Goal: Task Accomplishment & Management: Manage account settings

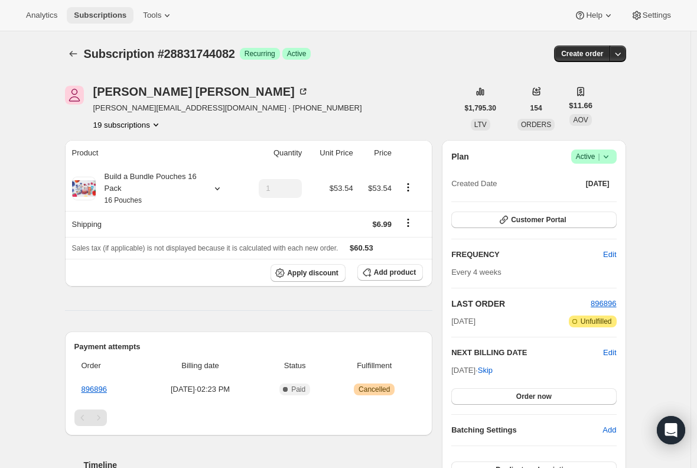
click at [108, 17] on span "Subscriptions" at bounding box center [100, 15] width 53 height 9
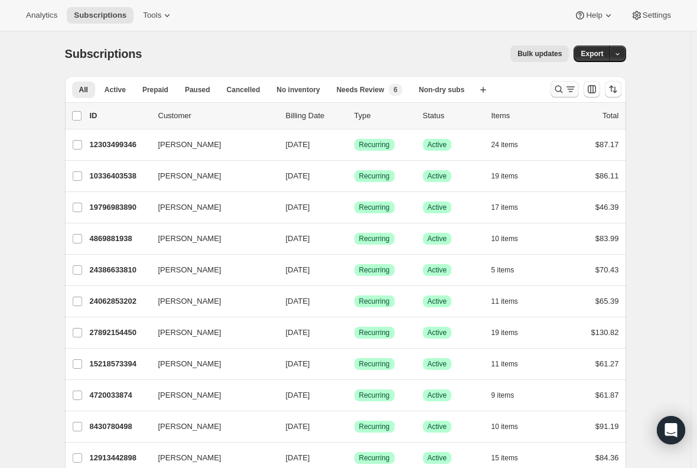
click at [560, 95] on icon "Search and filter results" at bounding box center [559, 89] width 12 height 12
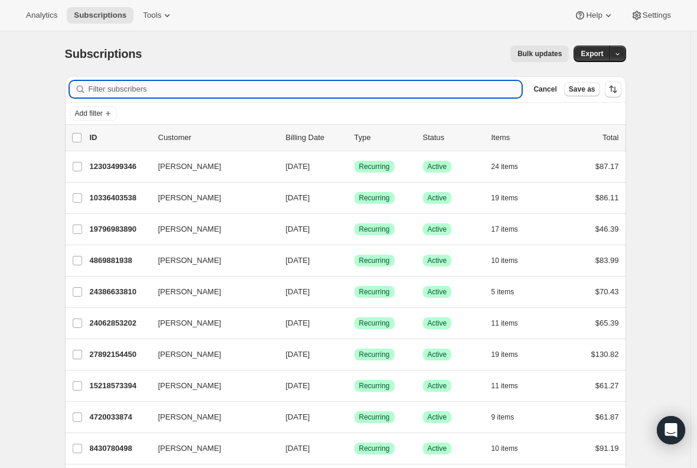
click at [267, 87] on input "Filter subscribers" at bounding box center [306, 89] width 434 height 17
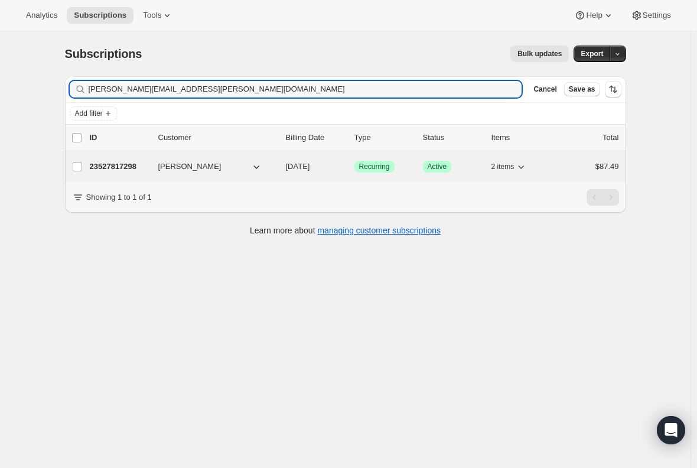
type input "pierce.dillard@gmail.com"
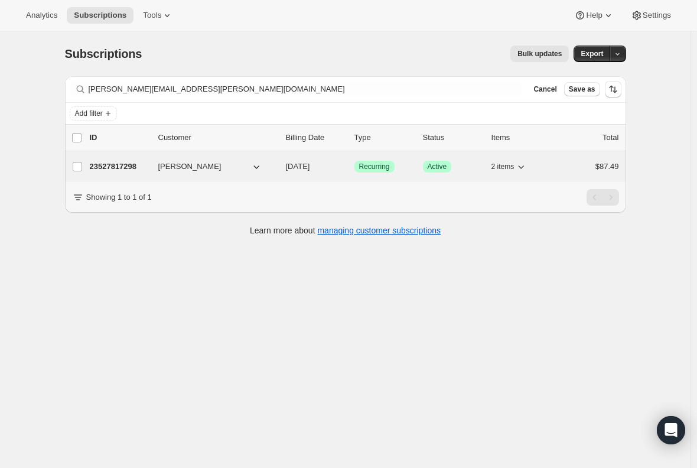
click at [129, 167] on p "23527817298" at bounding box center [119, 167] width 59 height 12
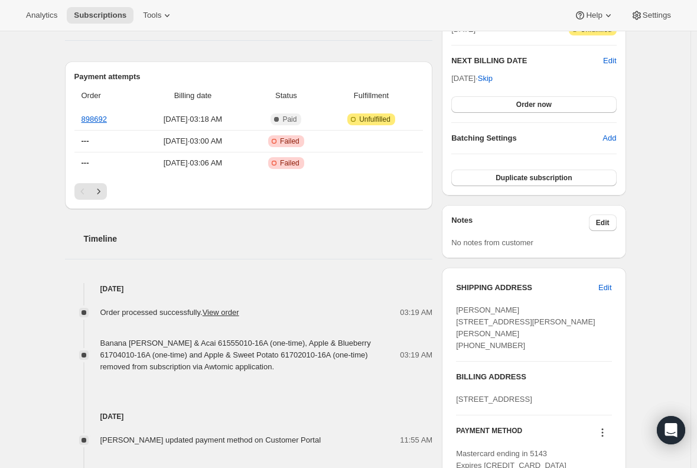
scroll to position [296, 0]
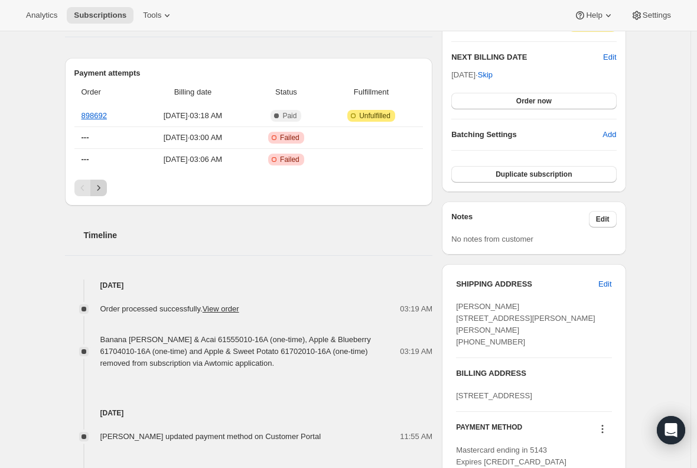
click at [100, 189] on icon "Next" at bounding box center [99, 188] width 12 height 12
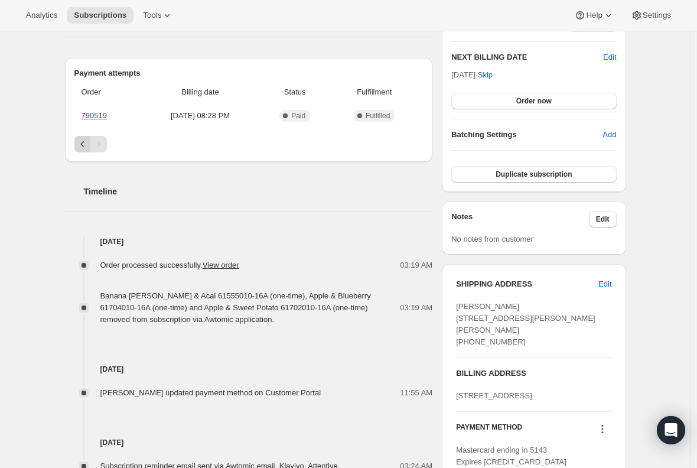
click at [86, 145] on icon "Previous" at bounding box center [83, 144] width 12 height 12
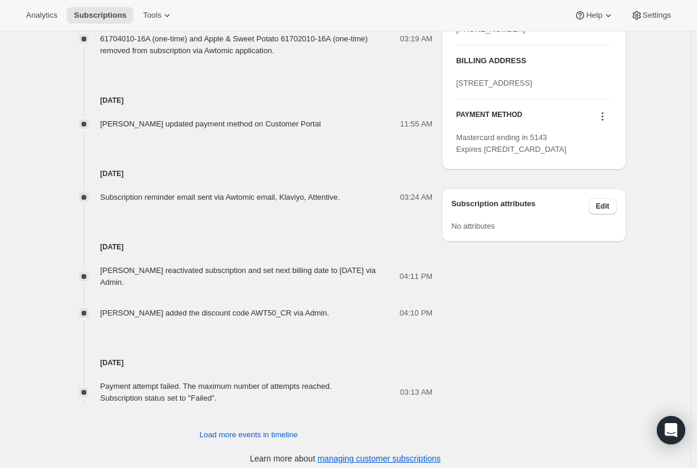
scroll to position [616, 0]
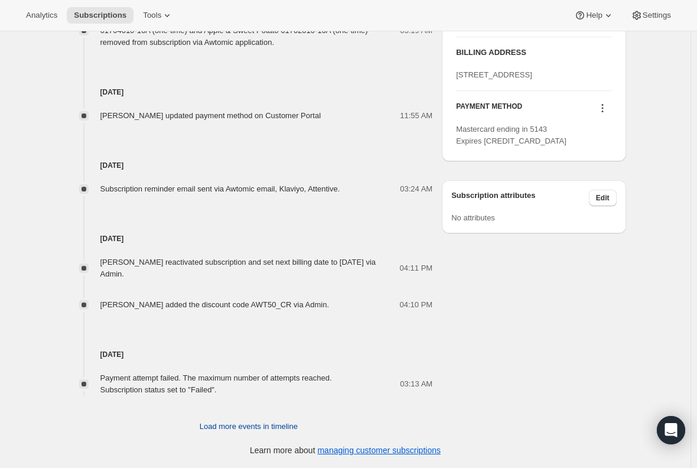
click at [278, 430] on span "Load more events in timeline" at bounding box center [249, 427] width 98 height 12
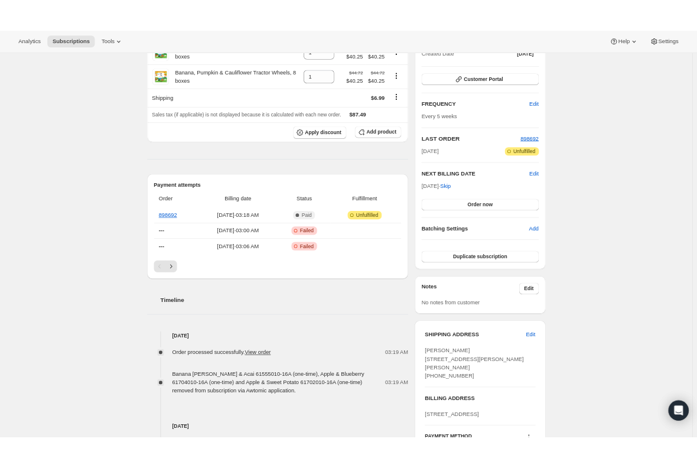
scroll to position [0, 0]
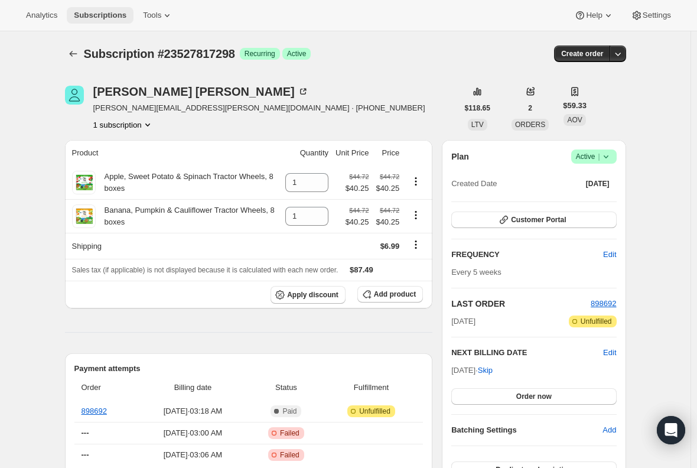
click at [92, 16] on span "Subscriptions" at bounding box center [100, 15] width 53 height 9
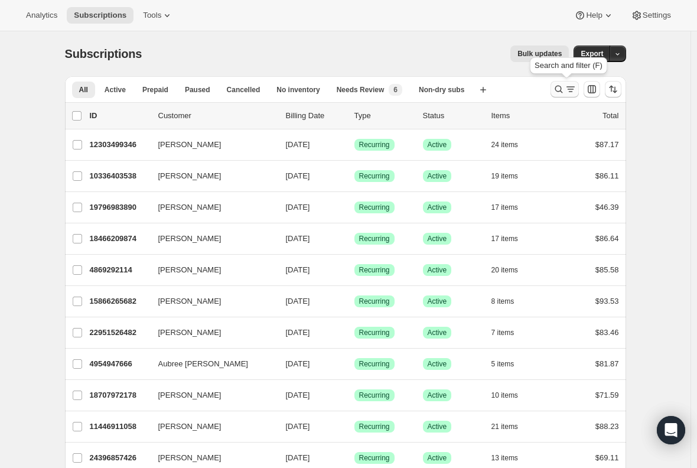
click at [568, 90] on icon "Search and filter results" at bounding box center [571, 89] width 12 height 12
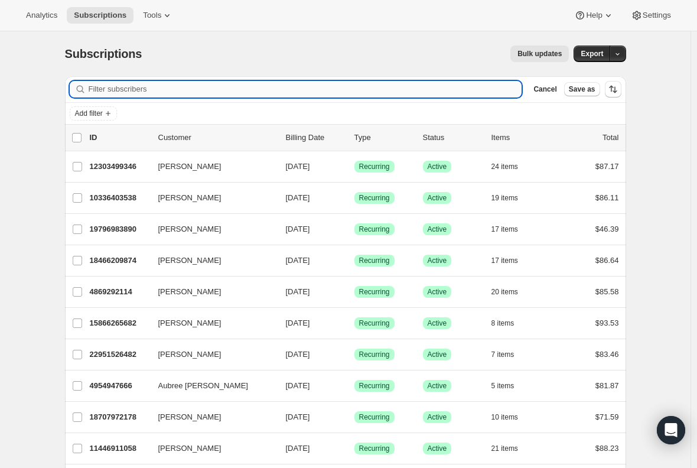
click at [190, 90] on input "Filter subscribers" at bounding box center [306, 89] width 434 height 17
type input "[EMAIL_ADDRESS][DOMAIN_NAME]"
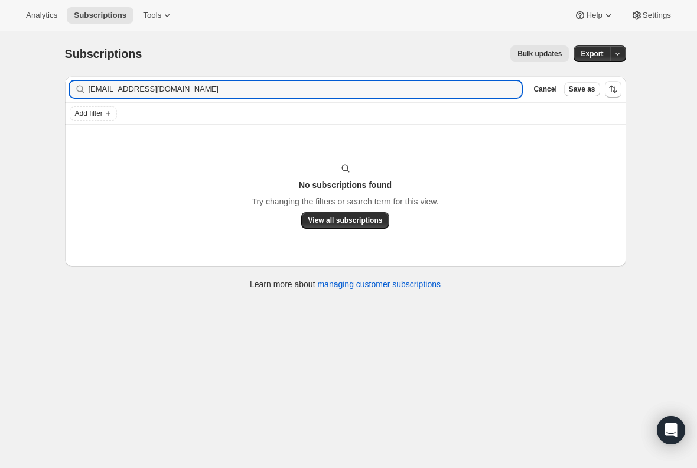
drag, startPoint x: 190, startPoint y: 90, endPoint x: -20, endPoint y: 112, distance: 211.0
click at [0, 112] on html "Analytics Subscriptions Tools Help Settings Skip to content Subscriptions. This…" at bounding box center [348, 234] width 697 height 468
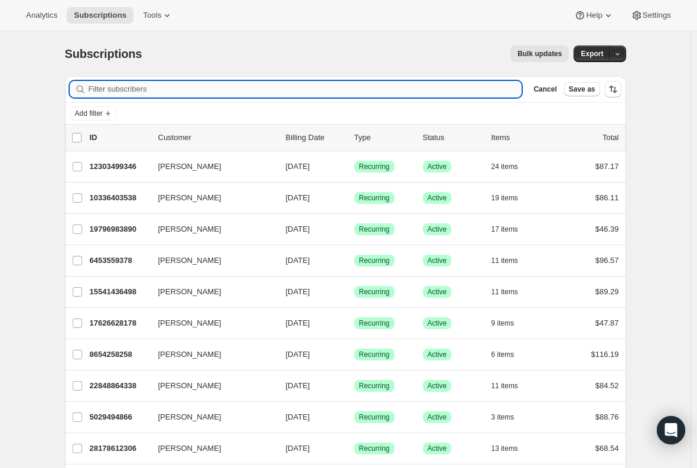
click at [197, 86] on input "Filter subscribers" at bounding box center [306, 89] width 434 height 17
paste input "Haylie Catapano"
type input "Haylie Catapano"
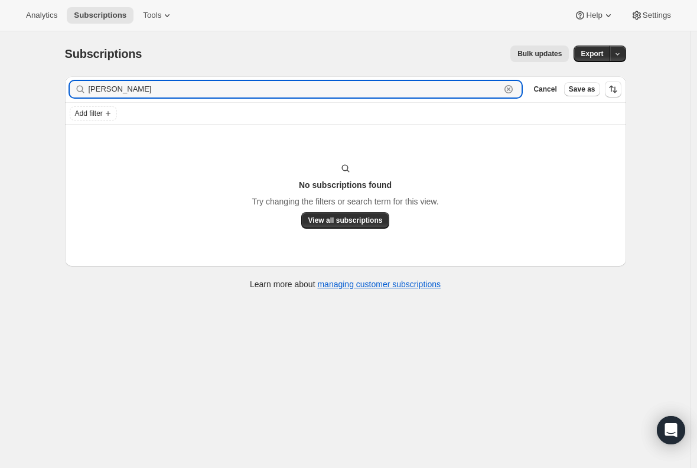
drag, startPoint x: 197, startPoint y: 86, endPoint x: 31, endPoint y: 112, distance: 168.0
click at [31, 112] on div "Subscriptions. This page is ready Subscriptions Bulk updates More actions Bulk …" at bounding box center [345, 265] width 691 height 468
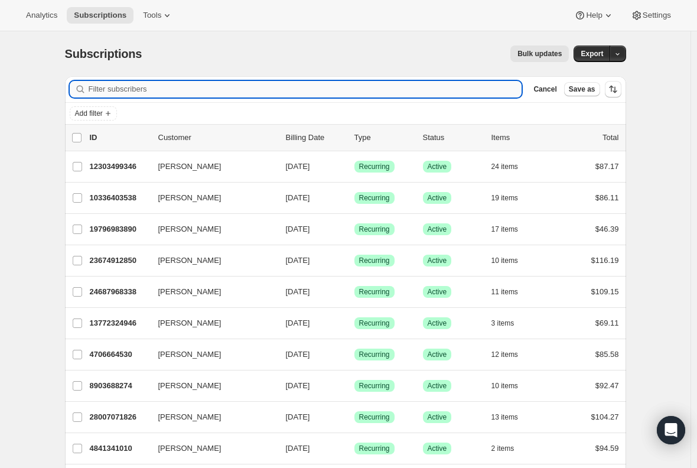
click at [191, 93] on input "Filter subscribers" at bounding box center [306, 89] width 434 height 17
paste input "[EMAIL_ADDRESS][DOMAIN_NAME]"
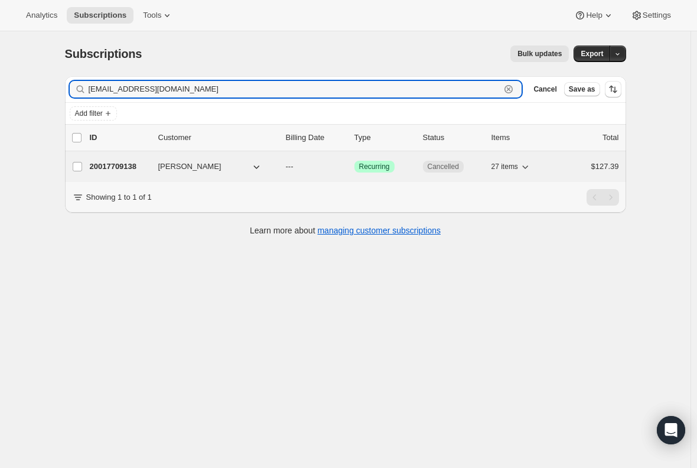
type input "[EMAIL_ADDRESS][DOMAIN_NAME]"
click at [136, 168] on p "20017709138" at bounding box center [119, 167] width 59 height 12
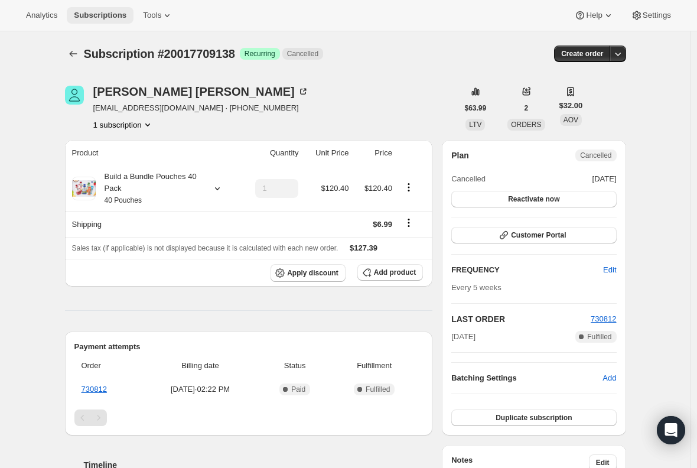
click at [96, 13] on span "Subscriptions" at bounding box center [100, 15] width 53 height 9
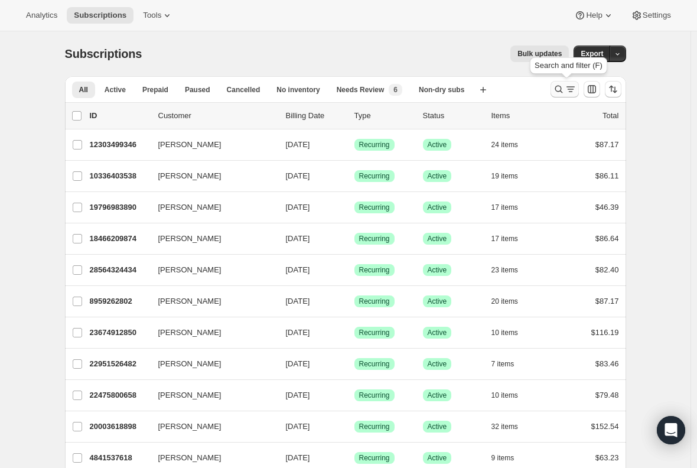
click at [572, 95] on icon "Search and filter results" at bounding box center [571, 89] width 12 height 12
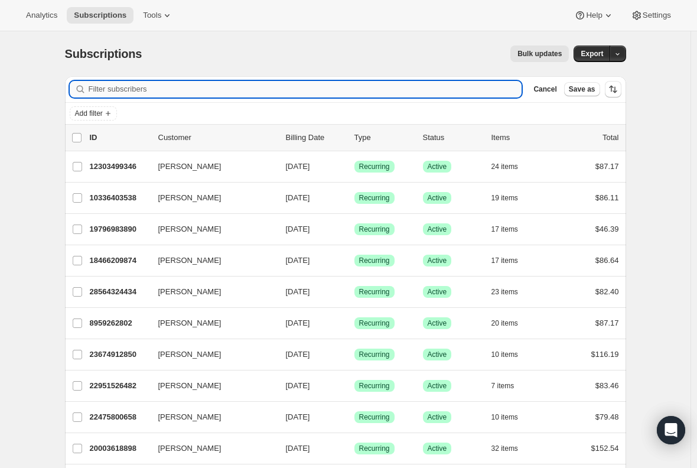
click at [218, 82] on input "Filter subscribers" at bounding box center [306, 89] width 434 height 17
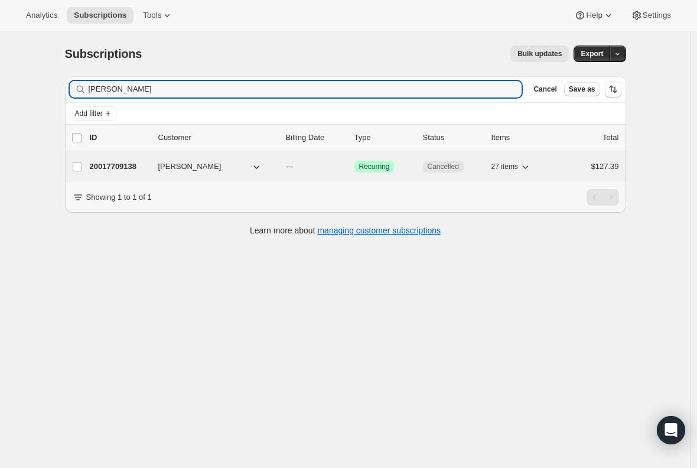
type input "[PERSON_NAME]"
click at [129, 164] on p "20017709138" at bounding box center [119, 167] width 59 height 12
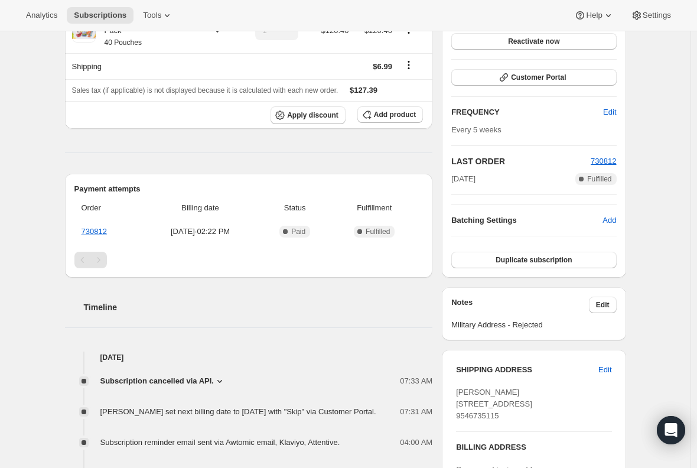
scroll to position [236, 0]
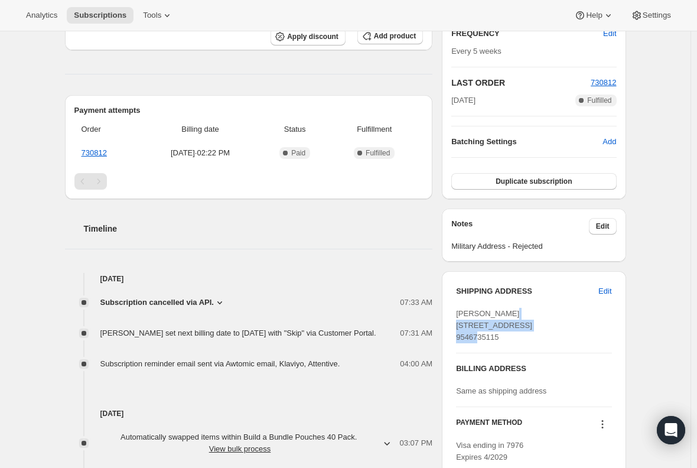
drag, startPoint x: 543, startPoint y: 326, endPoint x: 456, endPoint y: 324, distance: 87.5
click at [456, 324] on div "SHIPPING ADDRESS Edit Roshni Desai 724 Northwest 155th Terrace Pembroke Pines F…" at bounding box center [534, 374] width 184 height 206
copy span "724 Northwest 155th Ter"
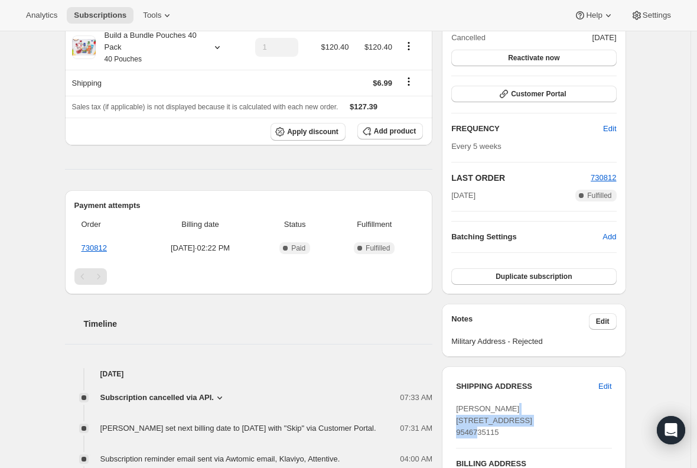
scroll to position [0, 0]
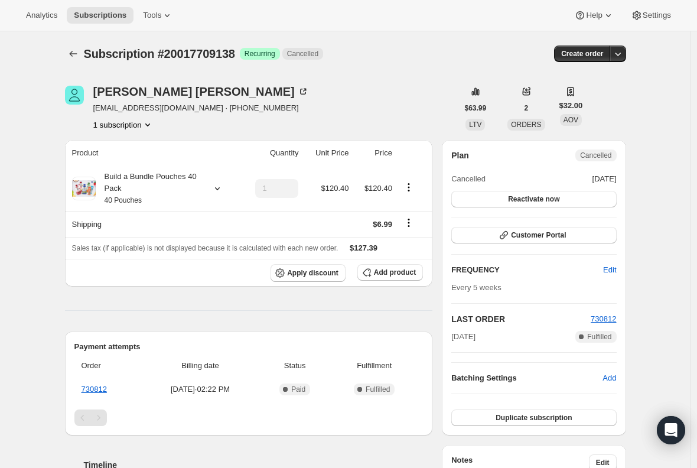
click at [189, 108] on span "roshnidesai1610@gmail.com · +19546735115" at bounding box center [201, 108] width 216 height 12
click at [192, 109] on span "roshnidesai1610@gmail.com · +19546735115" at bounding box center [201, 108] width 216 height 12
drag, startPoint x: 196, startPoint y: 111, endPoint x: 94, endPoint y: 102, distance: 102.6
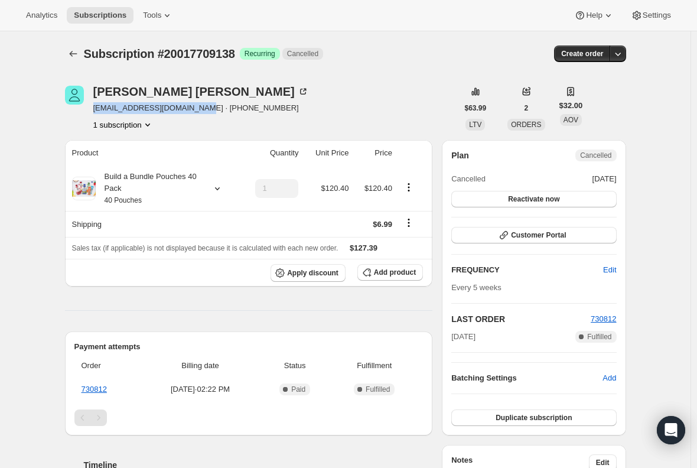
click at [94, 102] on div "Roshni Desai roshnidesai1610@gmail.com · +19546735115 1 subscription" at bounding box center [261, 108] width 393 height 45
copy span "[EMAIL_ADDRESS][DOMAIN_NAME]"
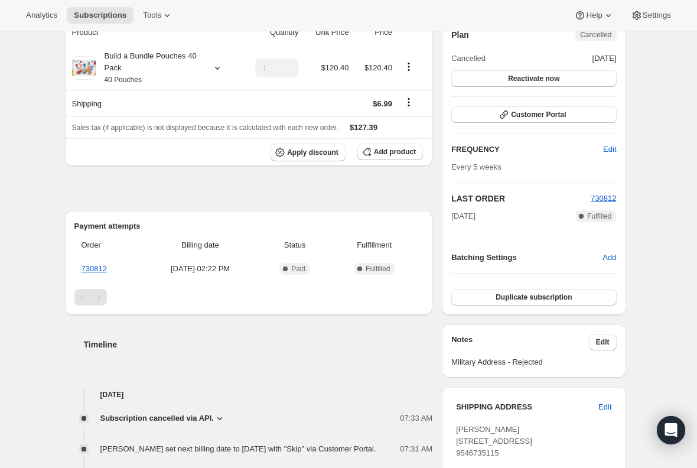
scroll to position [118, 0]
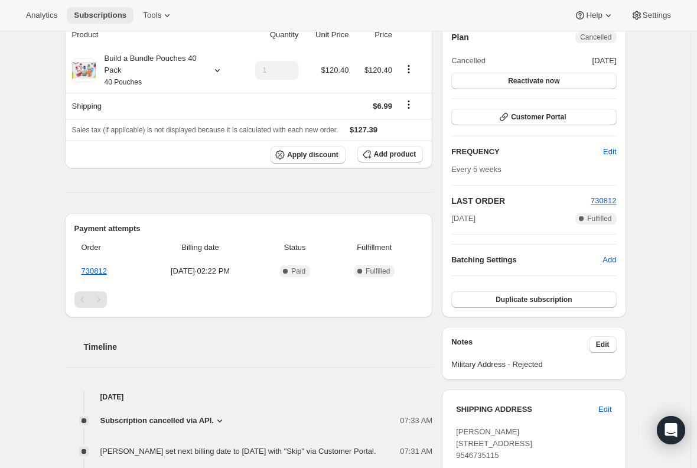
click at [87, 16] on span "Subscriptions" at bounding box center [100, 15] width 53 height 9
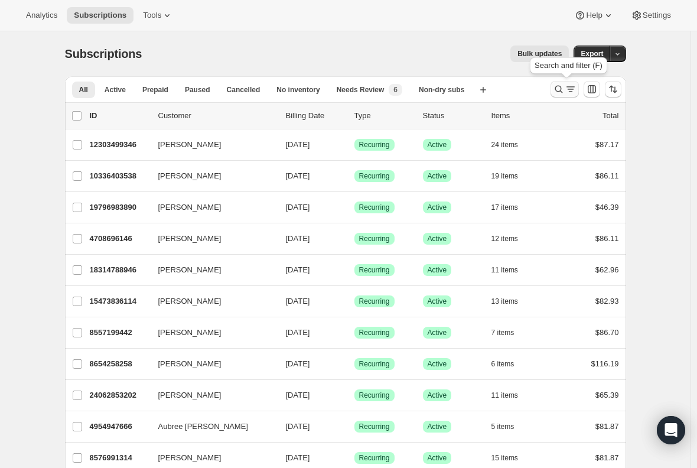
click at [563, 92] on icon "Search and filter results" at bounding box center [559, 89] width 12 height 12
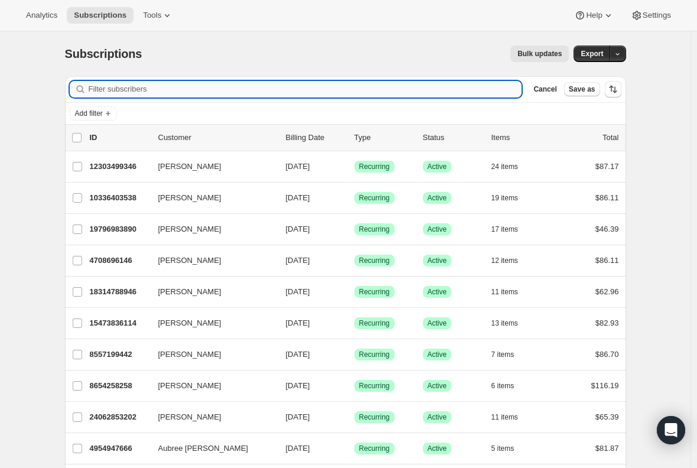
click at [202, 86] on input "Filter subscribers" at bounding box center [306, 89] width 434 height 17
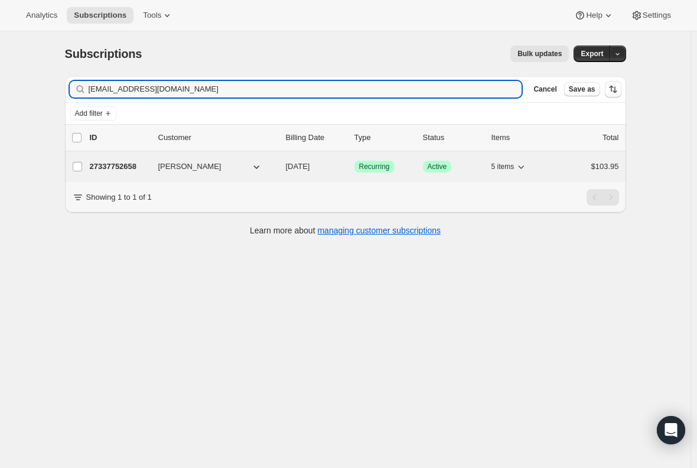
type input "martisander@proton.me"
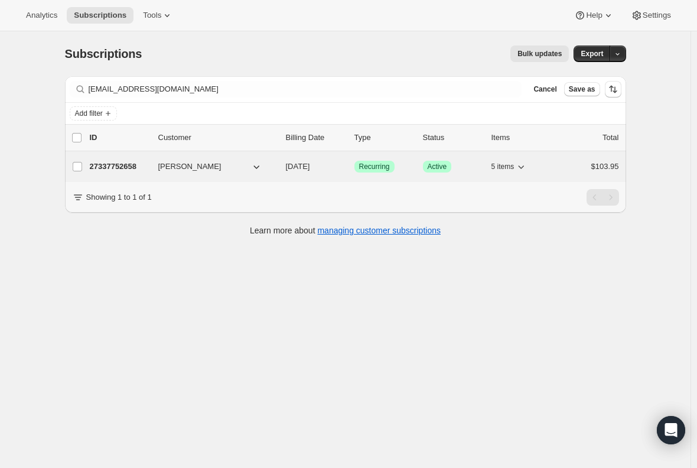
click at [106, 163] on p "27337752658" at bounding box center [119, 167] width 59 height 12
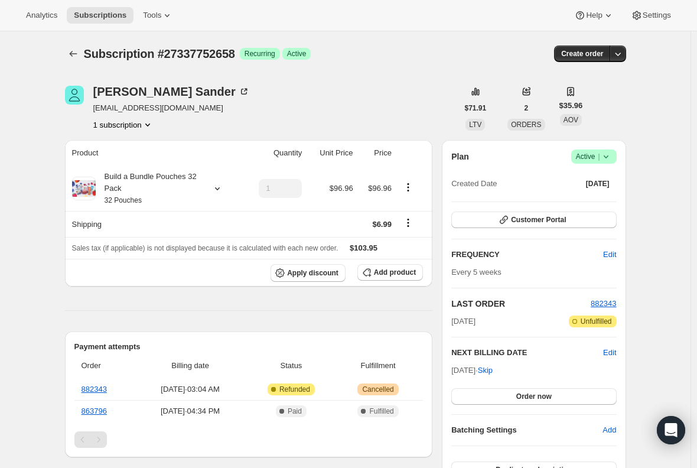
click at [612, 158] on icon at bounding box center [607, 157] width 12 height 12
click at [612, 200] on span "Cancel subscription" at bounding box center [597, 200] width 67 height 9
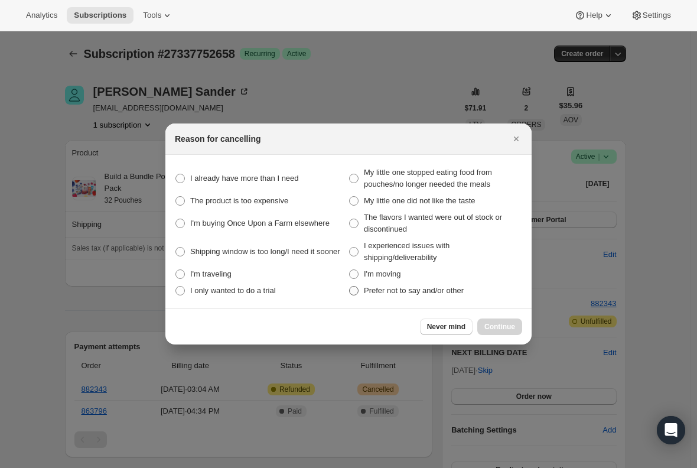
click at [352, 295] on span ":r27h:" at bounding box center [353, 290] width 9 height 9
click at [350, 287] on other "Prefer not to say and/or other" at bounding box center [349, 286] width 1 height 1
radio other "true"
click at [508, 331] on span "Continue" at bounding box center [500, 326] width 31 height 9
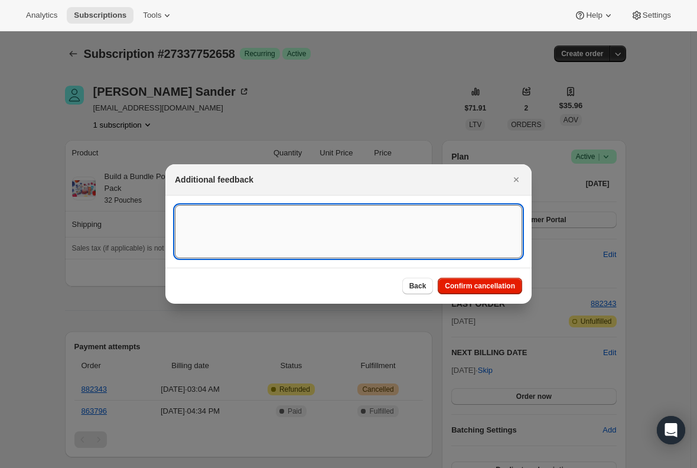
click at [265, 229] on textarea ":r27h:" at bounding box center [349, 231] width 348 height 53
type textarea "cancel per req."
click at [483, 287] on span "Confirm cancellation" at bounding box center [480, 285] width 70 height 9
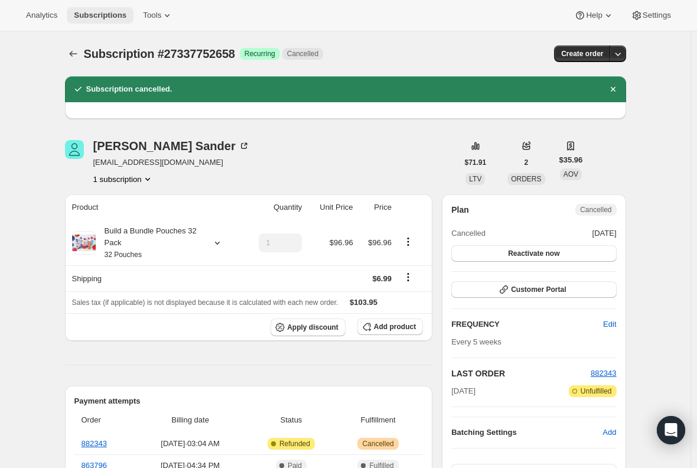
click at [100, 11] on span "Subscriptions" at bounding box center [100, 15] width 53 height 9
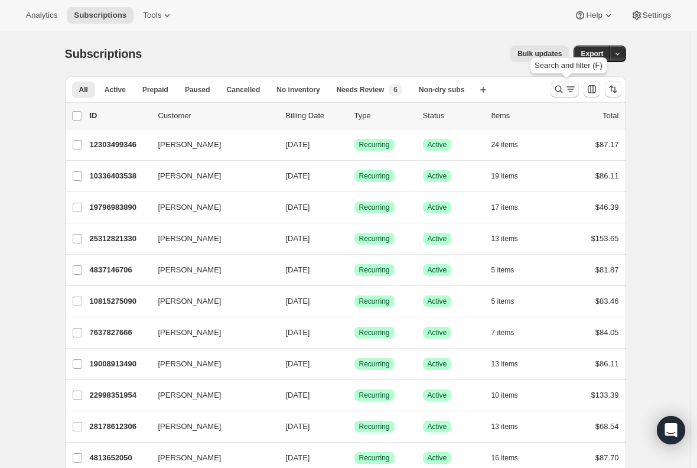
click at [560, 93] on icon "Search and filter results" at bounding box center [559, 89] width 12 height 12
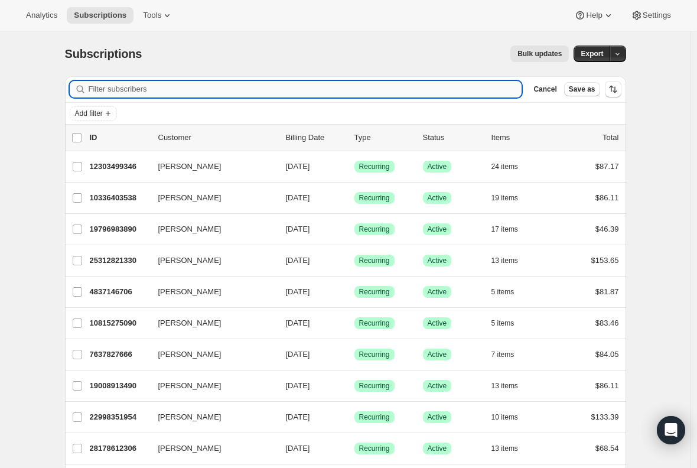
click at [190, 92] on input "Filter subscribers" at bounding box center [306, 89] width 434 height 17
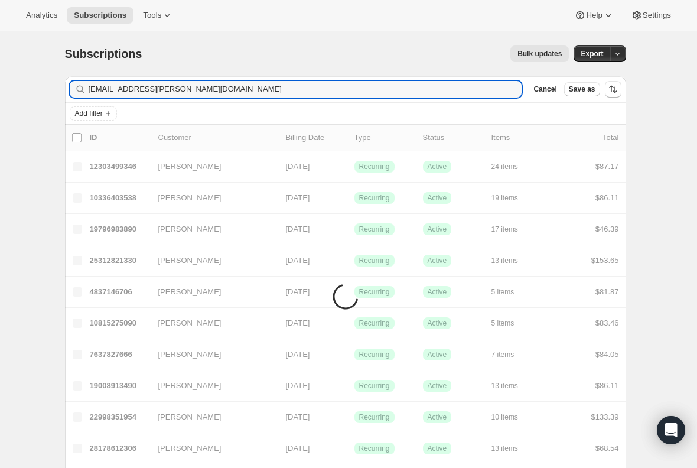
type input "ecy.adler@gmail.com"
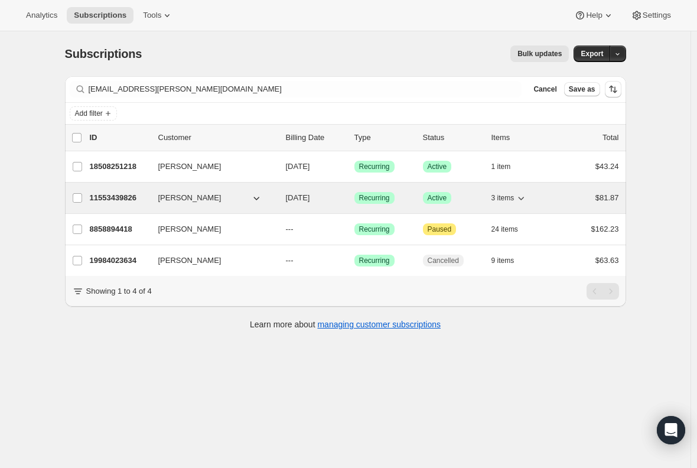
click at [127, 201] on p "11553439826" at bounding box center [119, 198] width 59 height 12
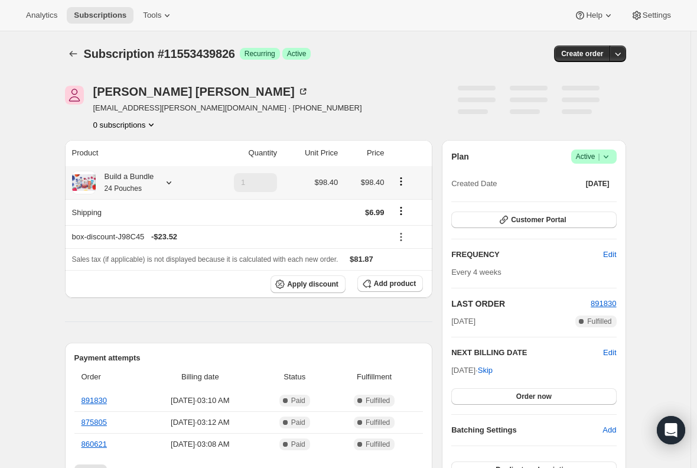
click at [137, 180] on div "Build a Bundle 24 Pouches" at bounding box center [125, 183] width 59 height 24
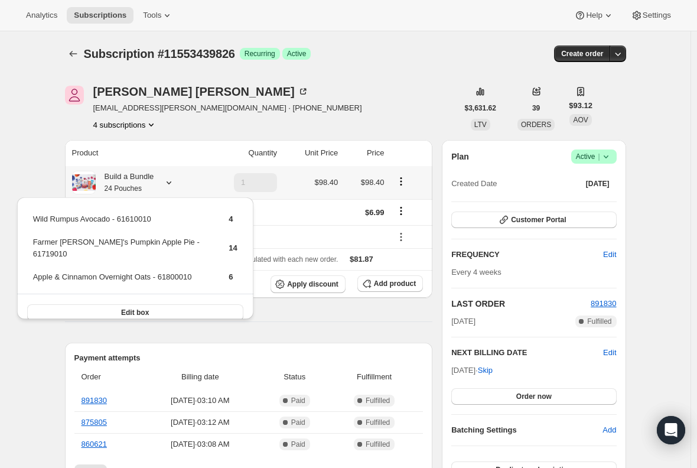
click at [137, 180] on div "Build a Bundle 24 Pouches" at bounding box center [125, 183] width 59 height 24
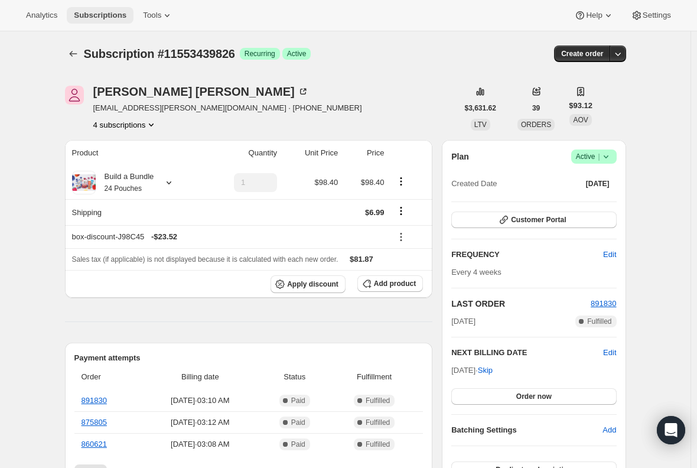
click at [104, 18] on span "Subscriptions" at bounding box center [100, 15] width 53 height 9
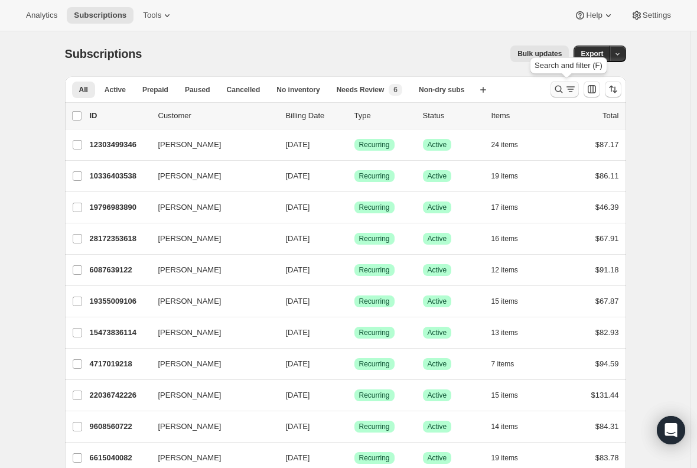
click at [569, 96] on button "Search and filter results" at bounding box center [565, 89] width 28 height 17
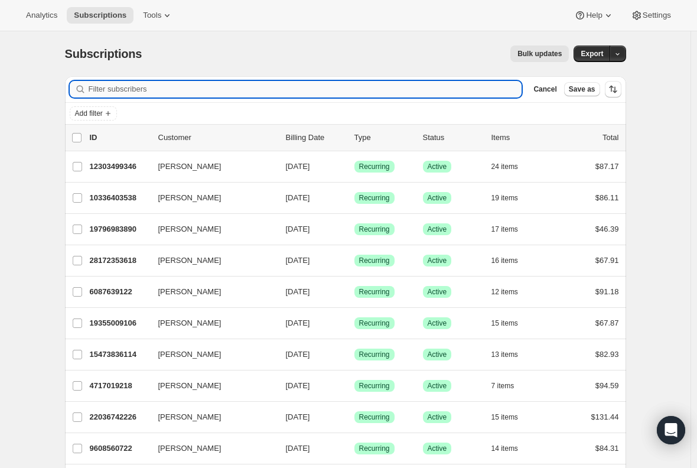
click at [146, 90] on input "Filter subscribers" at bounding box center [306, 89] width 434 height 17
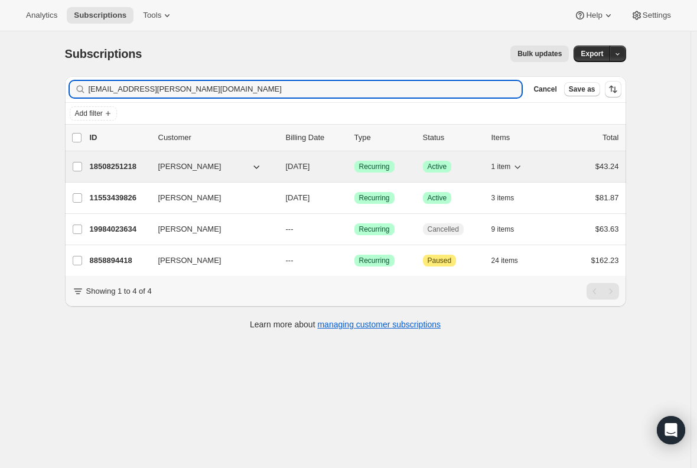
type input "ecy.adler@gmail.com"
click at [112, 169] on p "18508251218" at bounding box center [119, 167] width 59 height 12
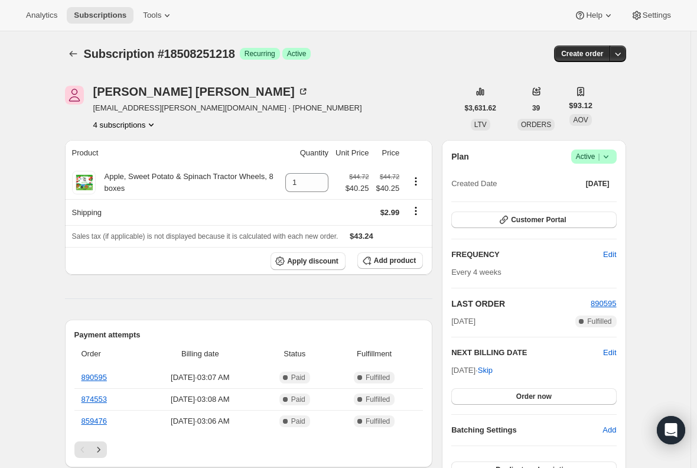
click at [137, 122] on button "4 subscriptions" at bounding box center [125, 125] width 64 height 12
click at [70, 51] on icon "Subscriptions" at bounding box center [73, 54] width 12 height 12
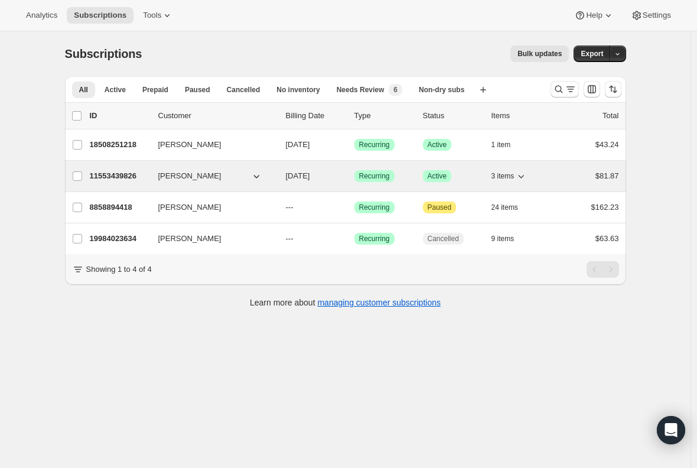
click at [124, 180] on p "11553439826" at bounding box center [119, 176] width 59 height 12
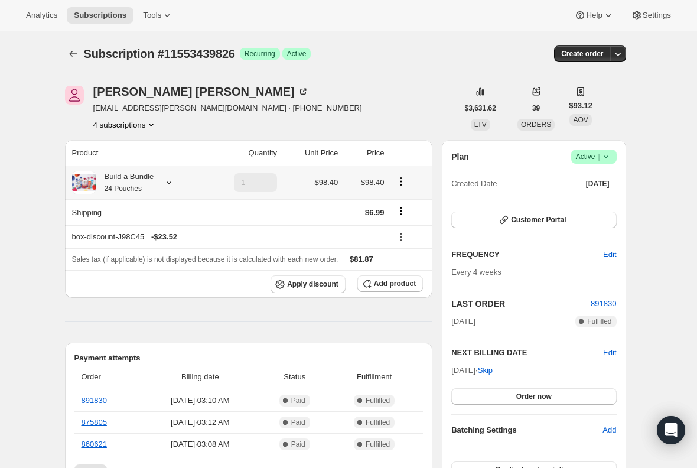
click at [135, 180] on div "Build a Bundle 24 Pouches" at bounding box center [125, 183] width 59 height 24
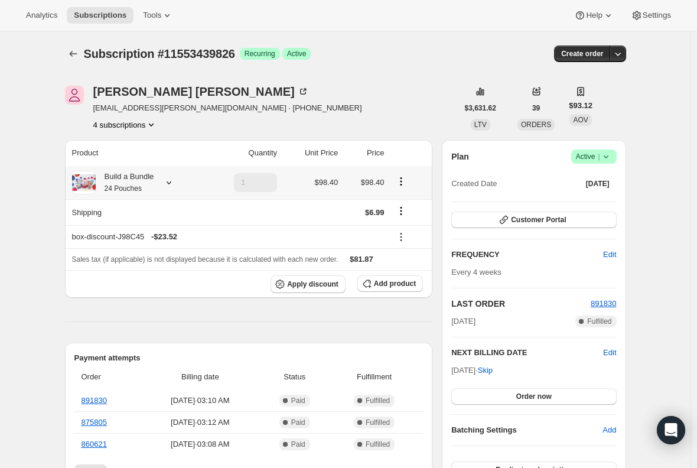
click at [129, 183] on div "Build a Bundle 24 Pouches" at bounding box center [125, 183] width 59 height 24
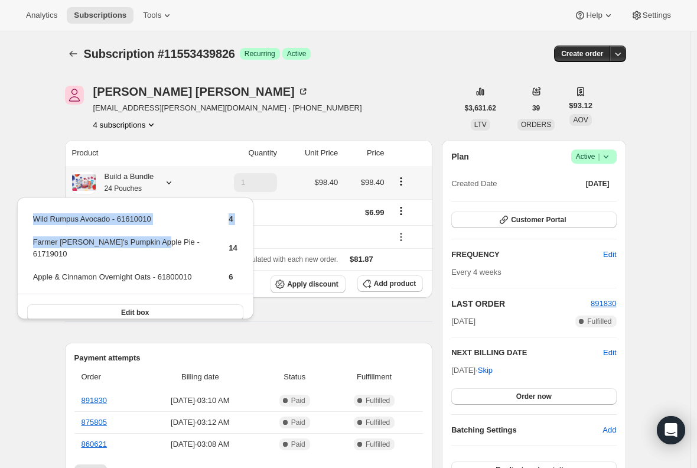
drag, startPoint x: 30, startPoint y: 244, endPoint x: 148, endPoint y: 252, distance: 119.1
click at [148, 252] on div "Wild Rumpus Avocado - 61610010 4 Farmer Jen's Pumpkin Apple Pie - 61719010 14 A…" at bounding box center [135, 264] width 236 height 134
click at [83, 247] on td "Farmer Jen's Pumpkin Apple Pie - 61719010" at bounding box center [121, 253] width 177 height 34
drag, startPoint x: 32, startPoint y: 240, endPoint x: 139, endPoint y: 255, distance: 108.7
click at [139, 255] on td "Farmer Jen's Pumpkin Apple Pie - 61719010" at bounding box center [121, 253] width 177 height 34
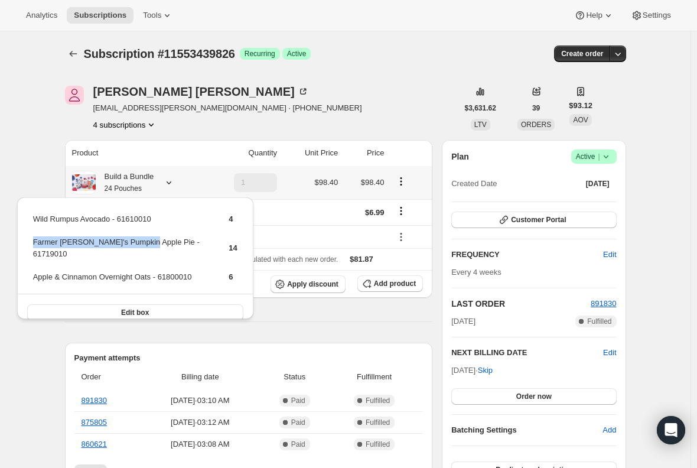
copy td "Farmer Jen's Pumpkin Apple Pie"
drag, startPoint x: 41, startPoint y: 142, endPoint x: 41, endPoint y: 93, distance: 48.5
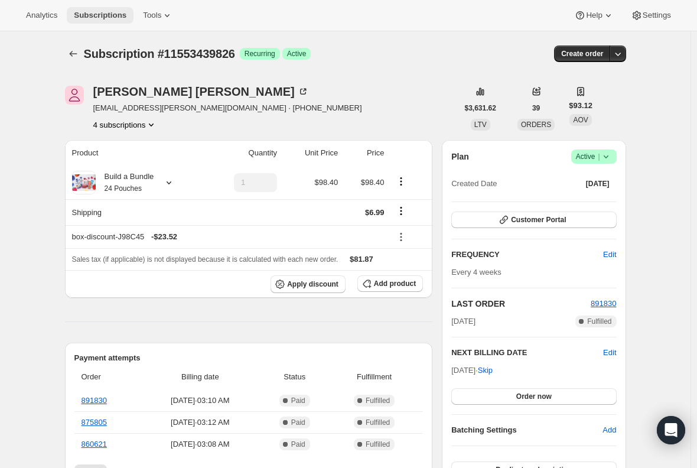
click at [98, 9] on button "Subscriptions" at bounding box center [100, 15] width 67 height 17
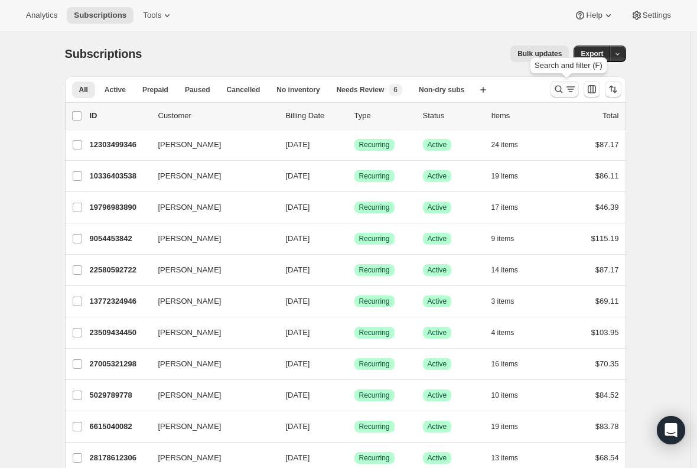
click at [561, 90] on icon "Search and filter results" at bounding box center [559, 89] width 12 height 12
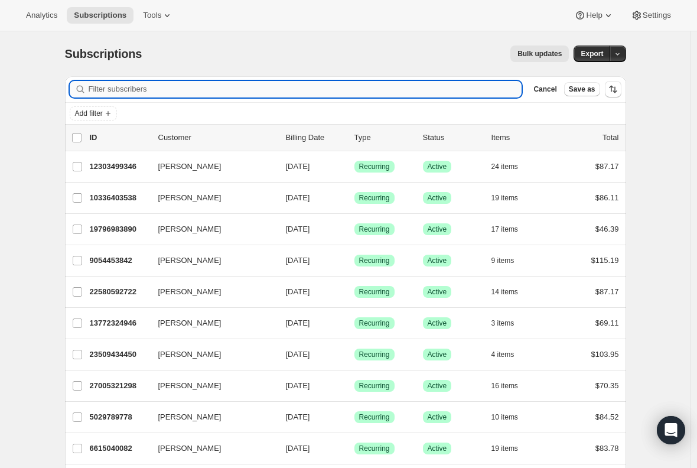
click at [222, 90] on input "Filter subscribers" at bounding box center [306, 89] width 434 height 17
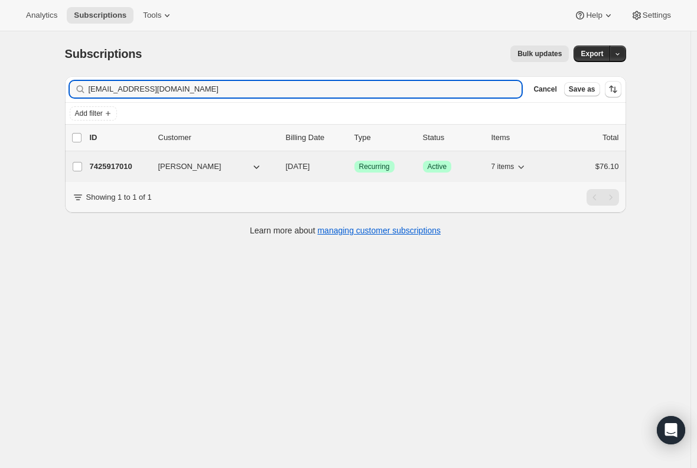
type input "dnguyen_253@yahoo.com"
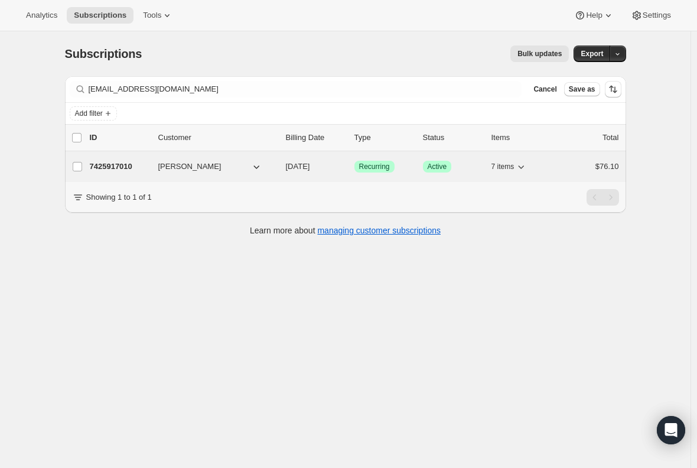
click at [119, 168] on p "7425917010" at bounding box center [119, 167] width 59 height 12
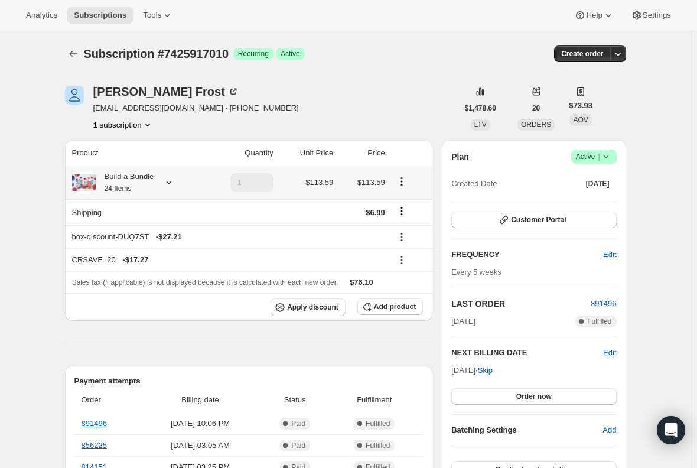
click at [130, 185] on small "24 Items" at bounding box center [118, 188] width 27 height 8
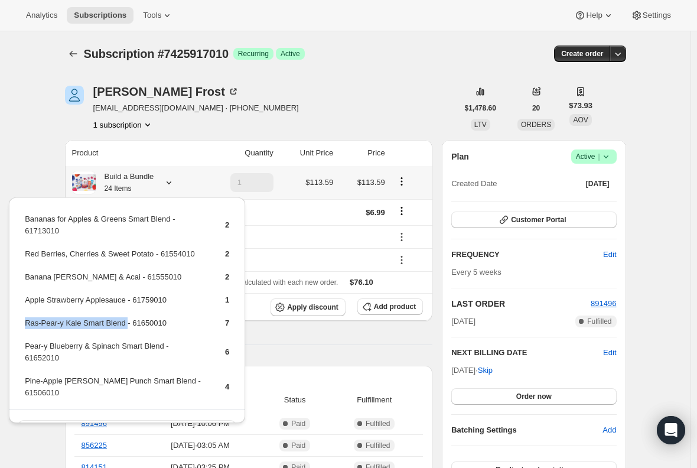
drag, startPoint x: 122, startPoint y: 323, endPoint x: 27, endPoint y: 325, distance: 95.8
click at [27, 325] on td "Ras-Pear-y Kale Smart Blend - 61650010" at bounding box center [114, 328] width 181 height 22
copy td "Ras-Pear-y Kale Smart Blend"
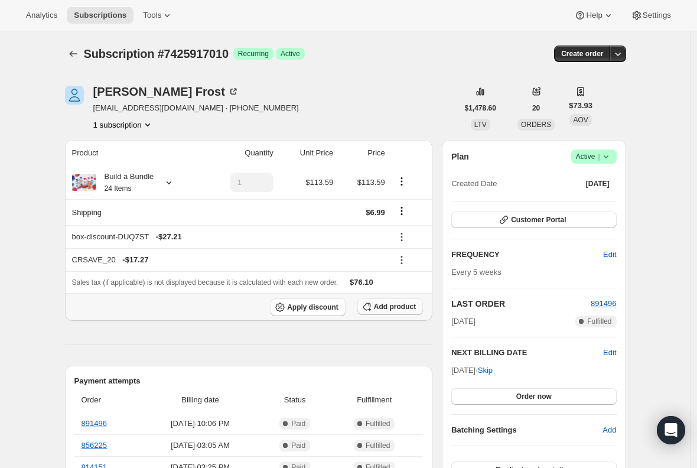
click at [389, 304] on span "Add product" at bounding box center [395, 306] width 42 height 9
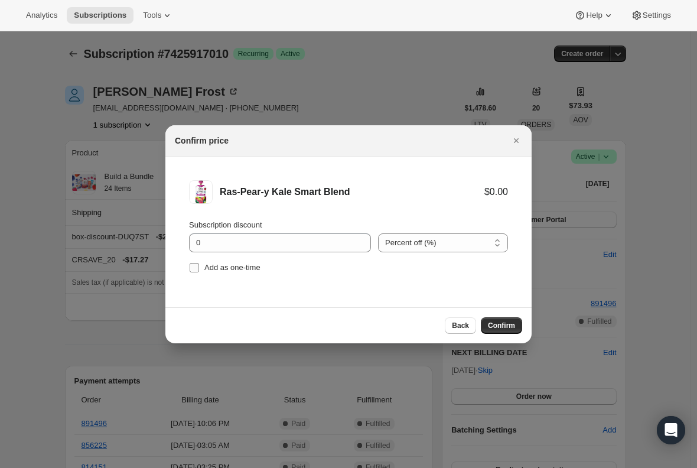
click at [193, 264] on input "Add as one-time" at bounding box center [194, 267] width 9 height 9
checkbox input "true"
click at [504, 326] on span "Confirm" at bounding box center [501, 325] width 27 height 9
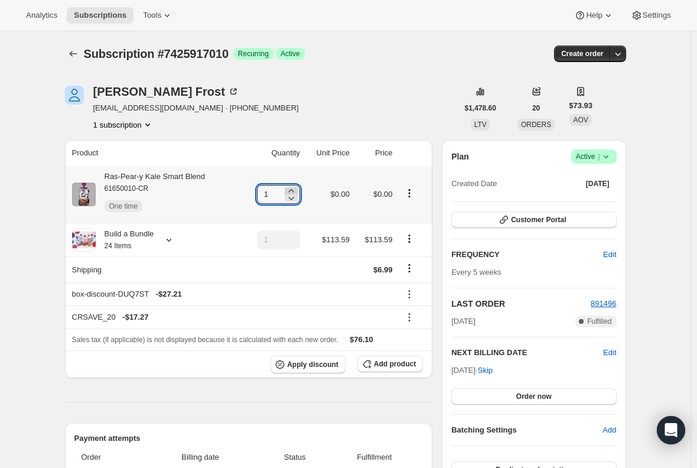
click at [293, 190] on icon at bounding box center [291, 191] width 12 height 12
type input "3"
click at [186, 174] on div "Ras-Pear-y Kale Smart Blend 61650010-CR One time" at bounding box center [151, 194] width 110 height 47
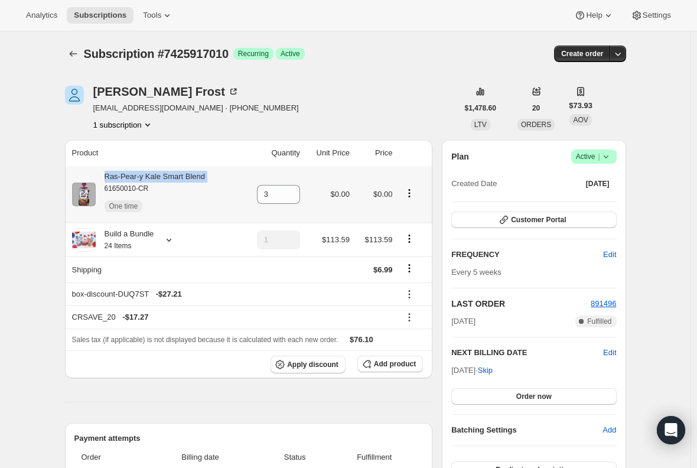
click at [186, 174] on div "Ras-Pear-y Kale Smart Blend 61650010-CR One time" at bounding box center [151, 194] width 110 height 47
copy div "Ras-Pear-y Kale Smart Blend"
click at [95, 15] on span "Subscriptions" at bounding box center [100, 15] width 53 height 9
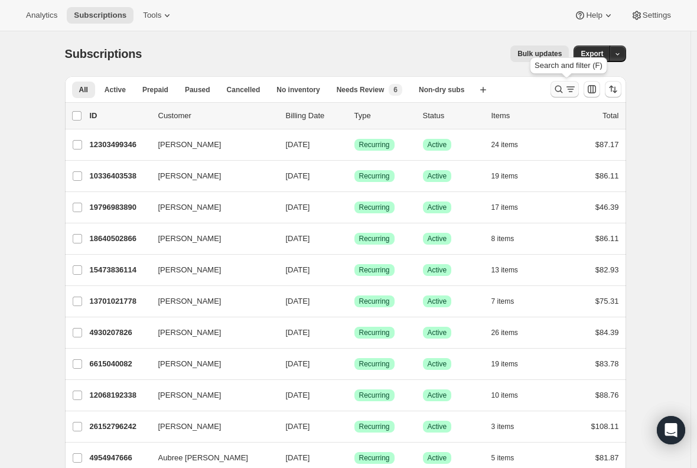
click at [567, 92] on icon "Search and filter results" at bounding box center [571, 89] width 12 height 12
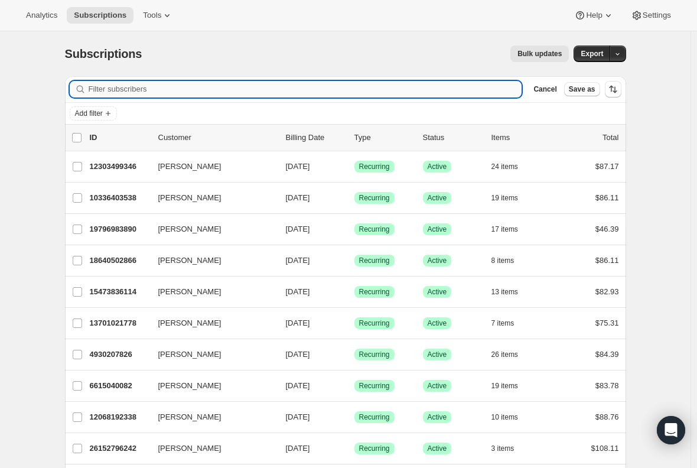
click at [293, 92] on input "Filter subscribers" at bounding box center [306, 89] width 434 height 17
paste input "malorie.d.raymond@gmail.com"
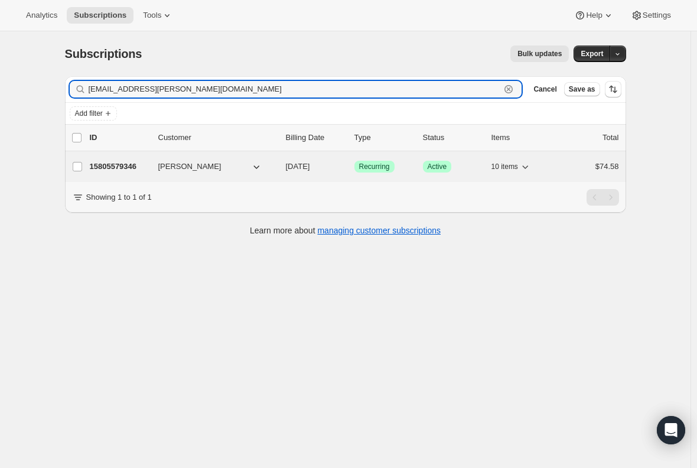
type input "malorie.d.raymond@gmail.com"
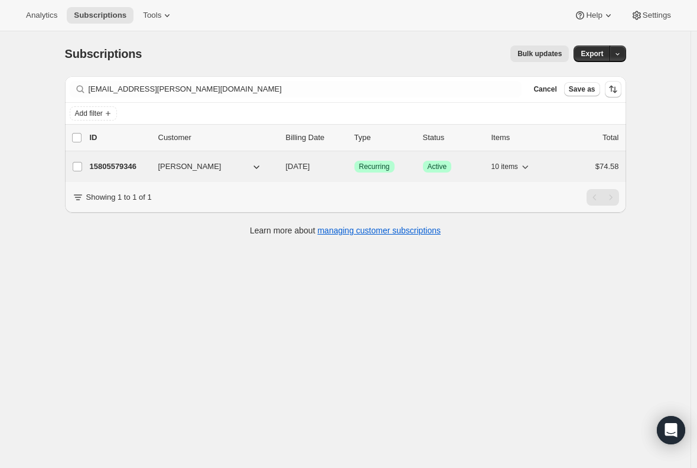
click at [126, 161] on p "15805579346" at bounding box center [119, 167] width 59 height 12
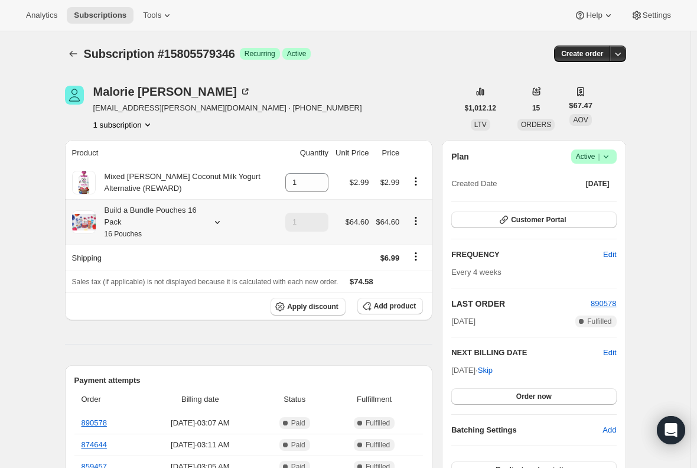
click at [164, 224] on div "Build a Bundle Pouches 16 Pack 16 Pouches" at bounding box center [149, 222] width 106 height 35
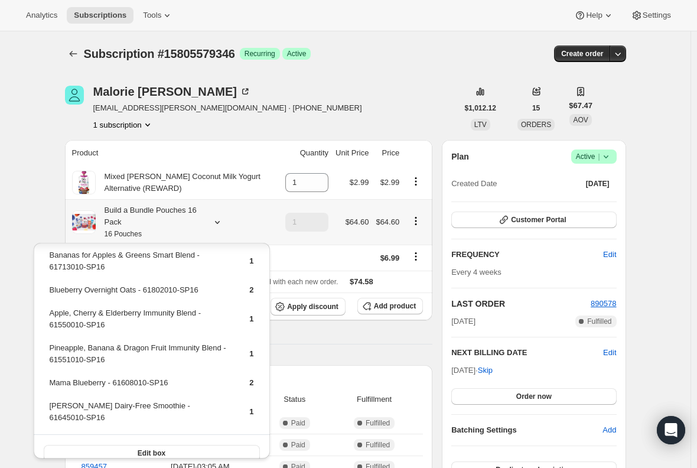
scroll to position [115, 0]
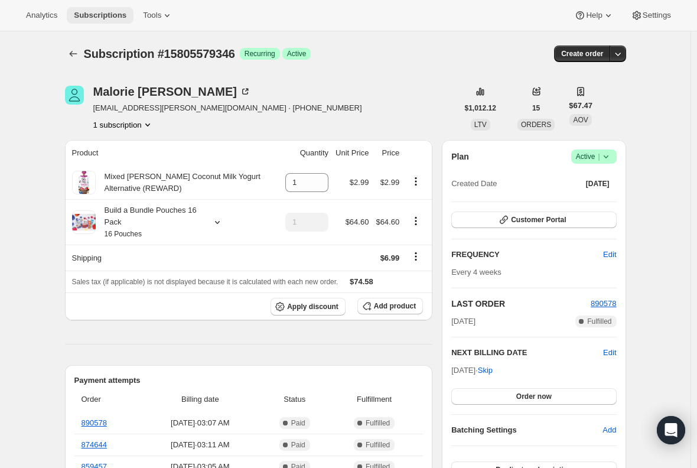
click at [101, 7] on button "Subscriptions" at bounding box center [100, 15] width 67 height 17
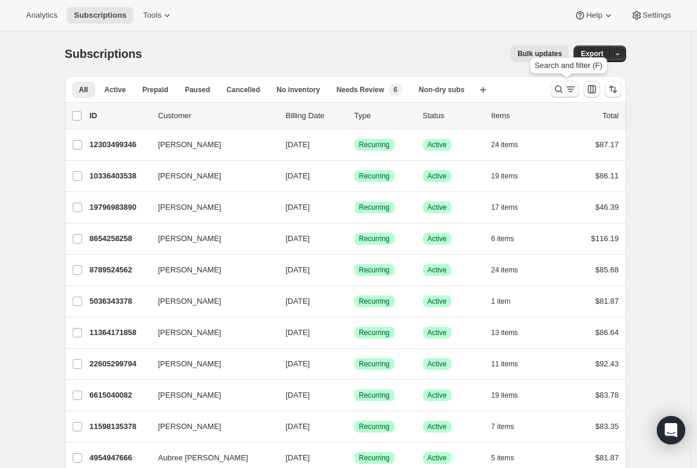
click at [565, 92] on icon "Search and filter results" at bounding box center [559, 89] width 12 height 12
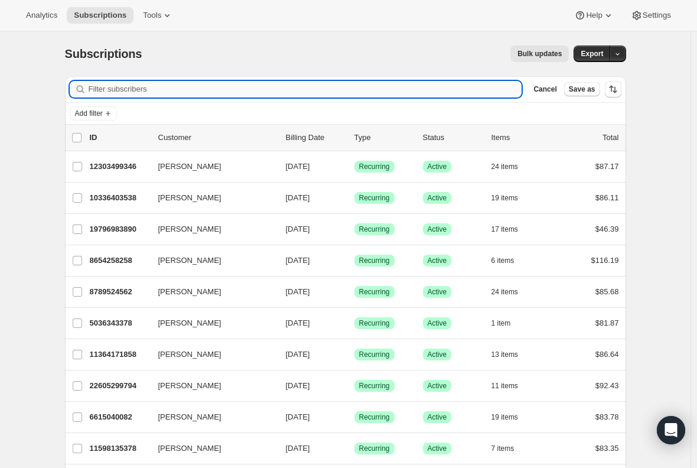
click at [173, 86] on input "Filter subscribers" at bounding box center [306, 89] width 434 height 17
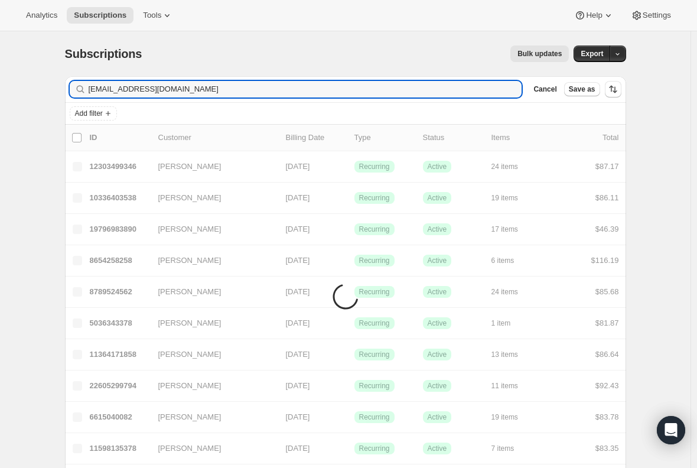
type input "dannycat512@gmail.com"
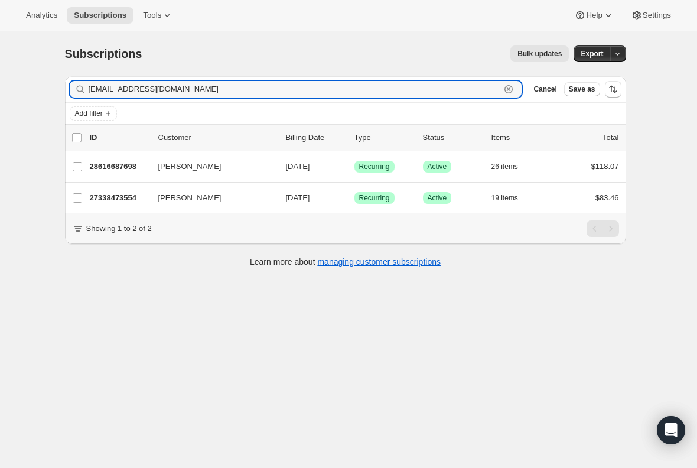
drag, startPoint x: 194, startPoint y: 86, endPoint x: 80, endPoint y: 86, distance: 113.5
click at [80, 86] on div "dannycat512@gmail.com Clear" at bounding box center [296, 89] width 453 height 17
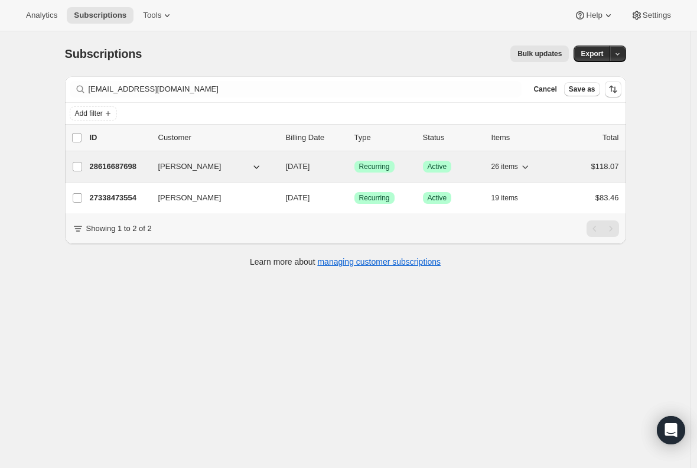
click at [116, 164] on p "28616687698" at bounding box center [119, 167] width 59 height 12
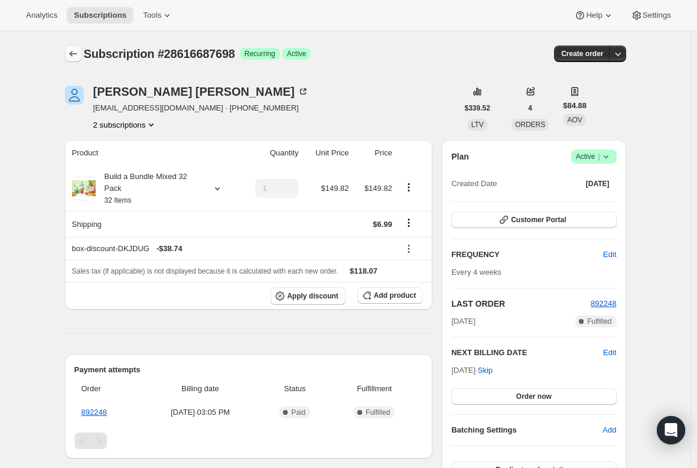
click at [72, 59] on icon "Subscriptions" at bounding box center [73, 54] width 12 height 12
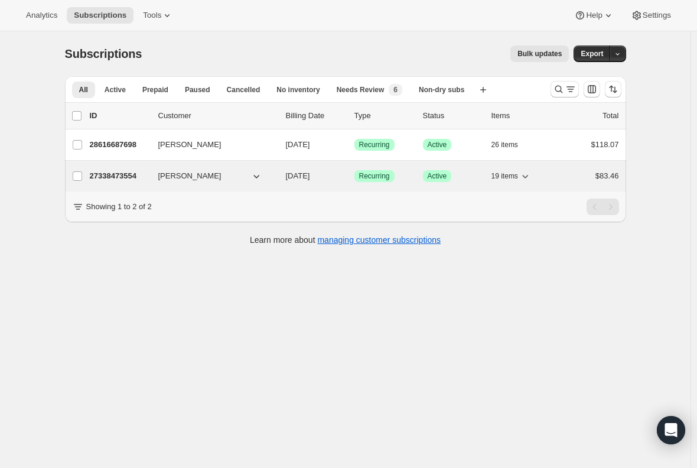
click at [117, 174] on p "27338473554" at bounding box center [119, 176] width 59 height 12
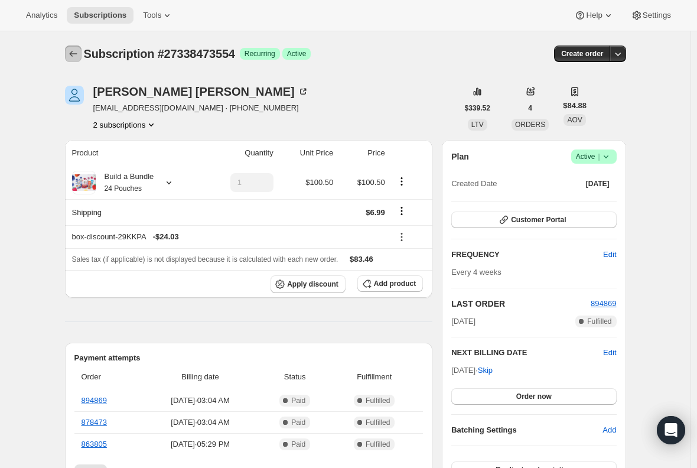
click at [72, 54] on icon "Subscriptions" at bounding box center [73, 54] width 12 height 12
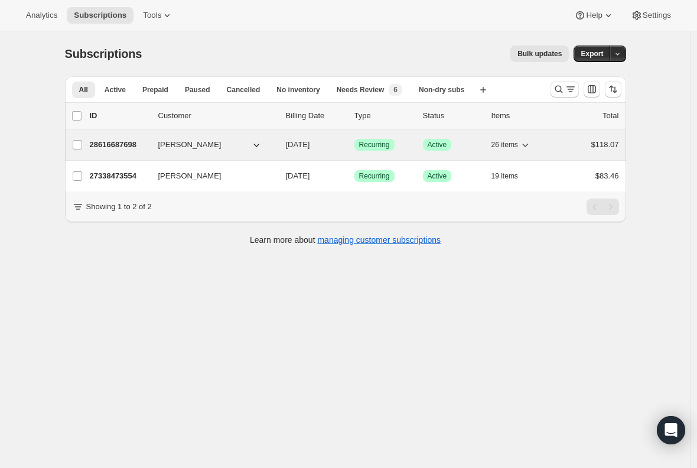
click at [125, 141] on p "28616687698" at bounding box center [119, 145] width 59 height 12
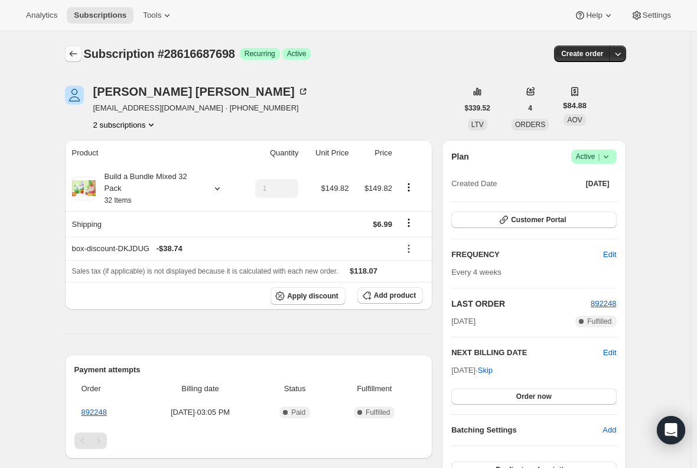
click at [73, 59] on icon "Subscriptions" at bounding box center [73, 54] width 12 height 12
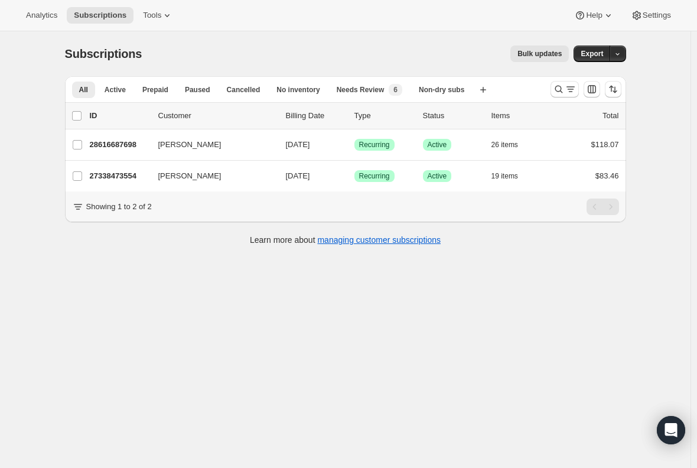
drag, startPoint x: 216, startPoint y: 343, endPoint x: 209, endPoint y: 339, distance: 7.7
click at [215, 343] on div "Subscriptions. This page is ready Subscriptions Bulk updates More actions Bulk …" at bounding box center [345, 265] width 691 height 468
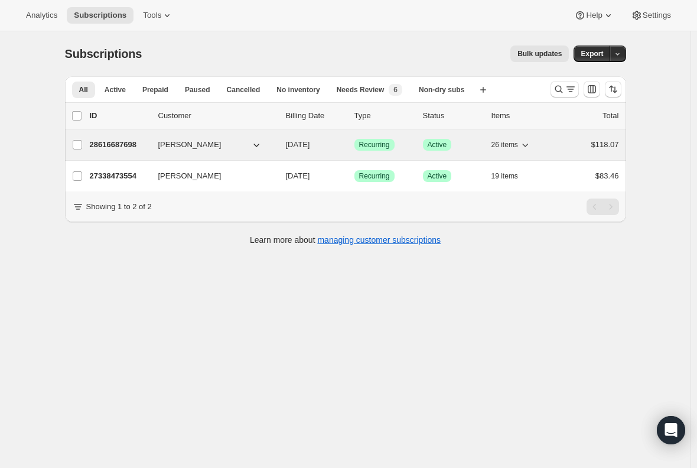
click at [119, 139] on p "28616687698" at bounding box center [119, 145] width 59 height 12
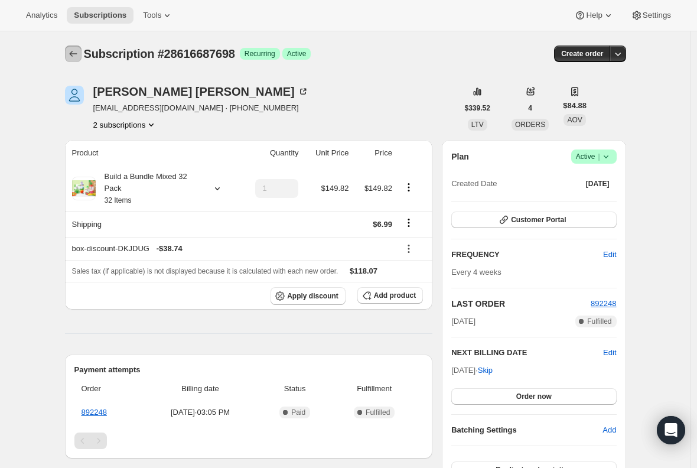
click at [77, 52] on icon "Subscriptions" at bounding box center [73, 54] width 12 height 12
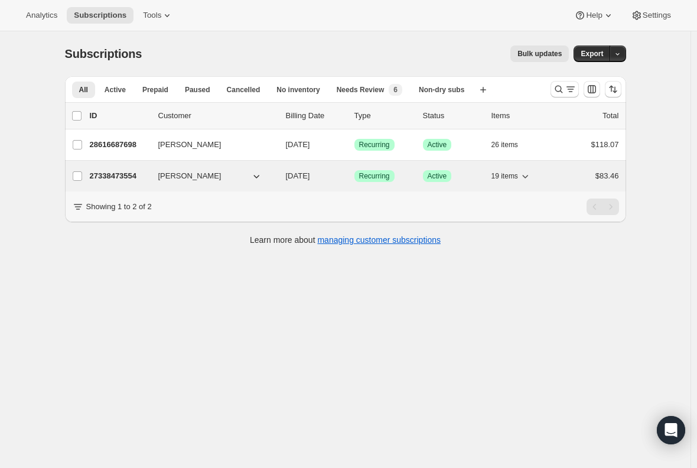
click at [119, 173] on p "27338473554" at bounding box center [119, 176] width 59 height 12
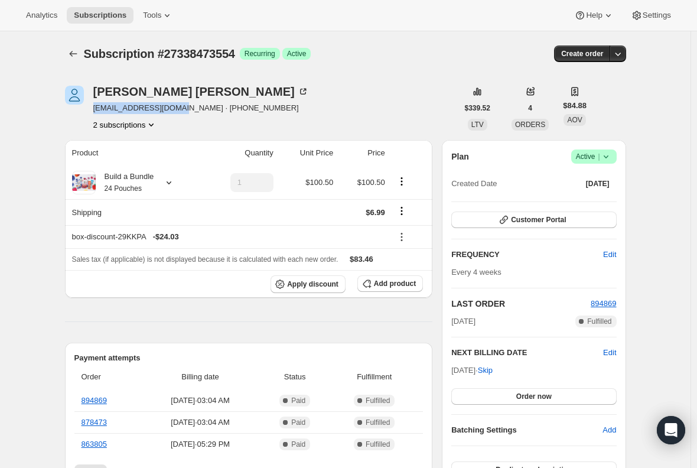
drag, startPoint x: 183, startPoint y: 108, endPoint x: 94, endPoint y: 113, distance: 88.8
click at [94, 113] on div "Daniel Catapano dannycat512@gmail.com · +14048242559 2 subscriptions" at bounding box center [261, 108] width 393 height 45
copy span "dannycat512@gmail.com"
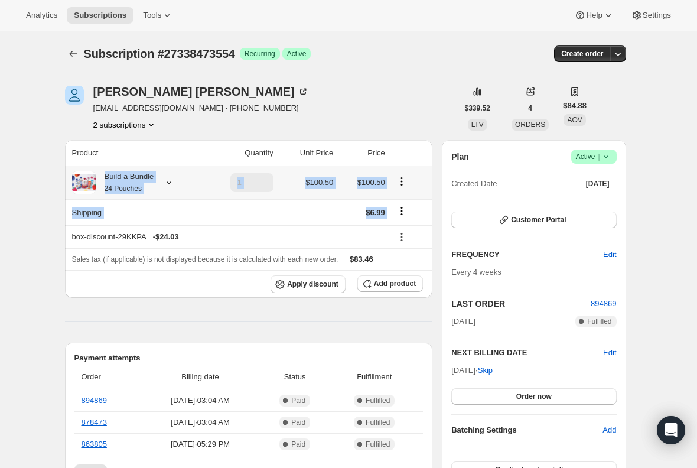
drag, startPoint x: 420, startPoint y: 213, endPoint x: 105, endPoint y: 178, distance: 317.5
click at [105, 178] on tbody "Build a Bundle 24 Pouches 1 $100.50 $100.50 Shipping $6.99 box-discount-29KKPA …" at bounding box center [249, 232] width 368 height 132
copy tbody "Build a Bundle 24 Pouches $100.50 $100.50 Shipping $6.99"
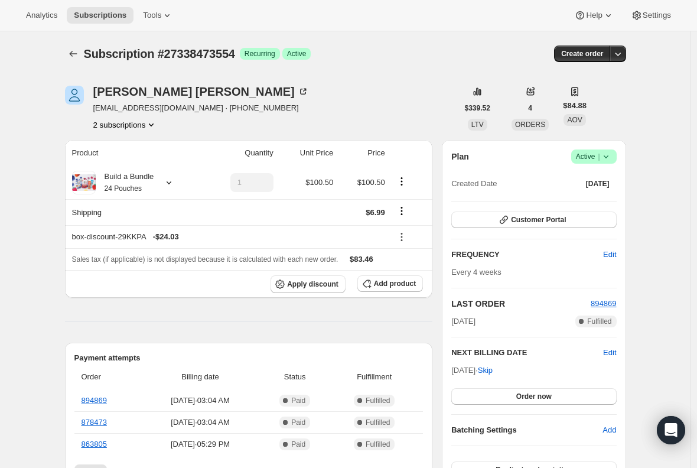
drag, startPoint x: 236, startPoint y: 56, endPoint x: 200, endPoint y: 64, distance: 36.3
click at [216, 59] on span "Subscription #27338473554" at bounding box center [159, 53] width 151 height 13
drag, startPoint x: 175, startPoint y: 67, endPoint x: 165, endPoint y: 65, distance: 10.3
click at [165, 65] on div "Subscription #27338473554. This page is ready Subscription #27338473554 Success…" at bounding box center [345, 53] width 561 height 45
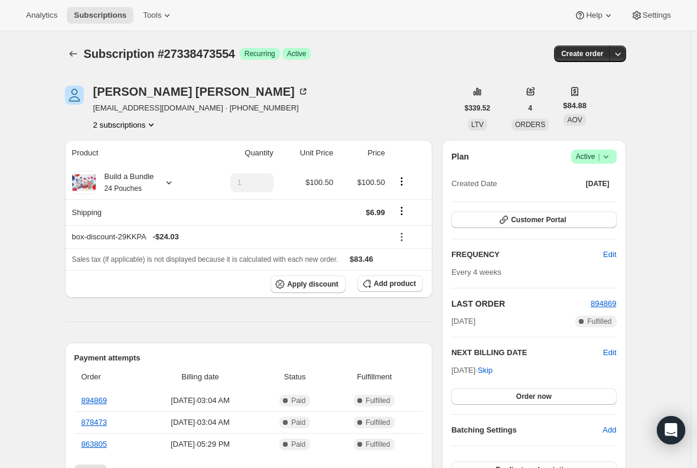
click at [183, 64] on div "Subscription #27338473554. This page is ready Subscription #27338473554 Success…" at bounding box center [345, 53] width 561 height 45
drag, startPoint x: 160, startPoint y: 54, endPoint x: 267, endPoint y: 50, distance: 107.6
click at [267, 50] on div "Subscription #27338473554 Success Recurring Success Active" at bounding box center [255, 54] width 342 height 17
click at [197, 74] on div "Subscription #27338473554. This page is ready Subscription #27338473554 Success…" at bounding box center [345, 53] width 561 height 45
drag, startPoint x: 160, startPoint y: 51, endPoint x: 239, endPoint y: 48, distance: 78.7
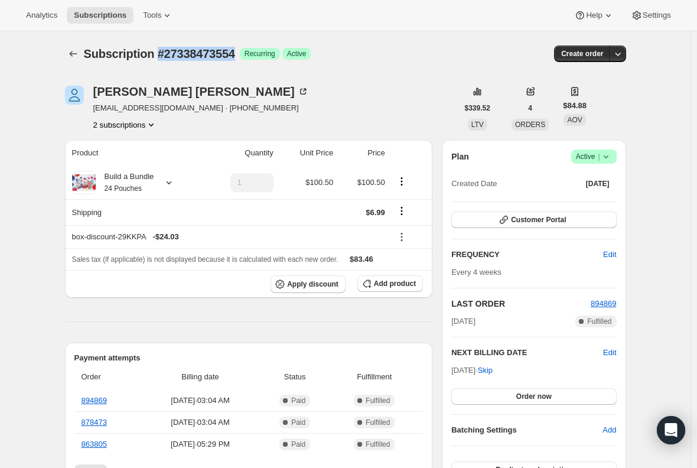
click at [239, 48] on div "Subscription #27338473554 Success Recurring Success Active" at bounding box center [255, 54] width 342 height 17
copy span "#27338473554"
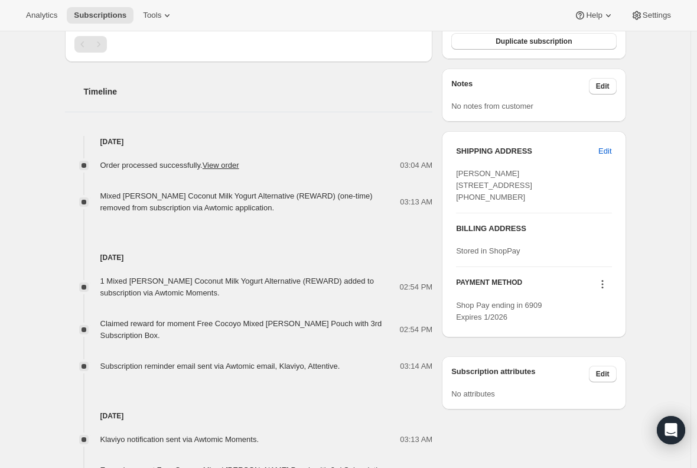
scroll to position [473, 0]
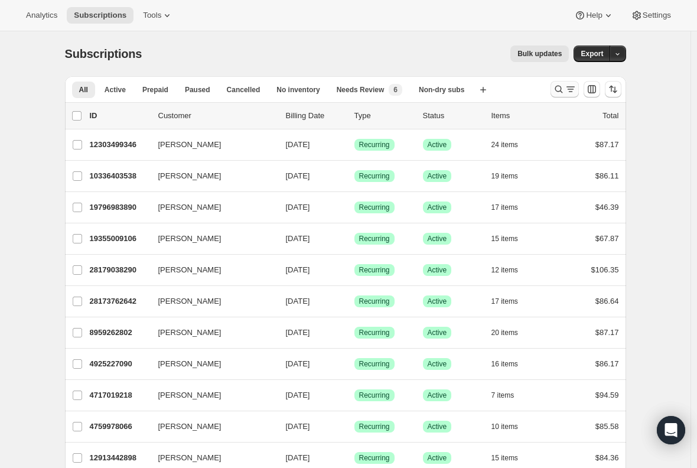
click at [569, 91] on icon "Search and filter results" at bounding box center [571, 89] width 12 height 12
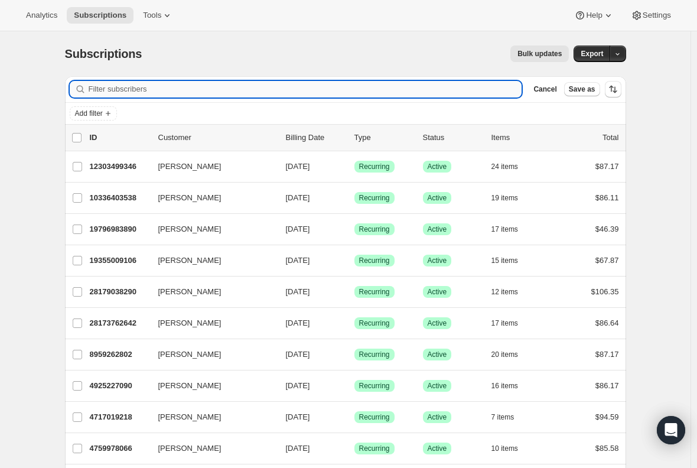
click at [245, 86] on input "Filter subscribers" at bounding box center [306, 89] width 434 height 17
paste input "christinalwade@outlook.com"
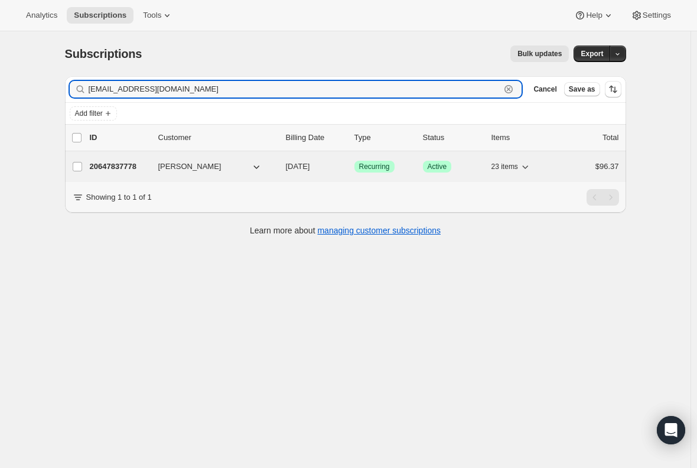
type input "christinalwade@outlook.com"
click at [121, 167] on p "20647837778" at bounding box center [119, 167] width 59 height 12
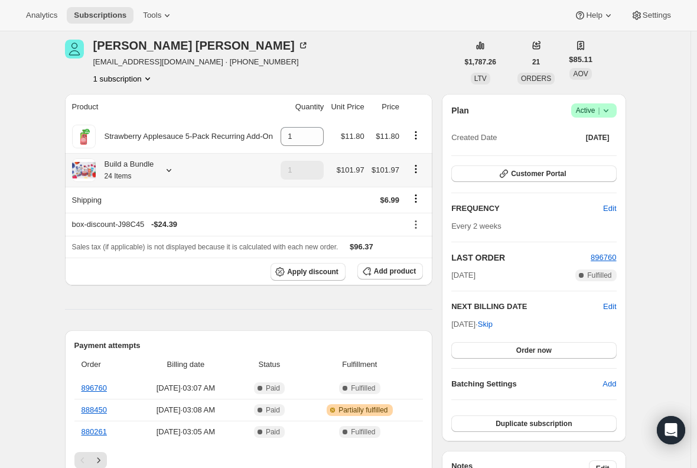
scroll to position [59, 0]
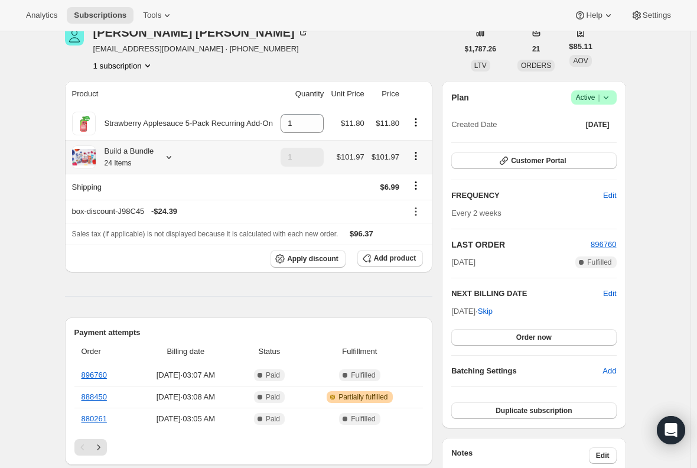
click at [134, 161] on div "Build a Bundle 24 Items" at bounding box center [125, 157] width 59 height 24
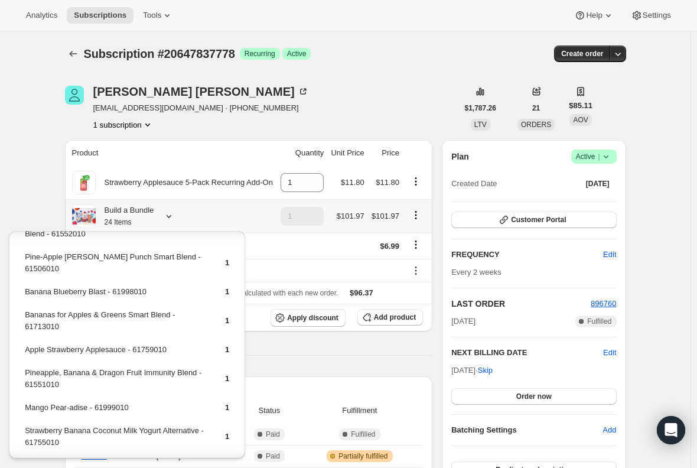
scroll to position [236, 0]
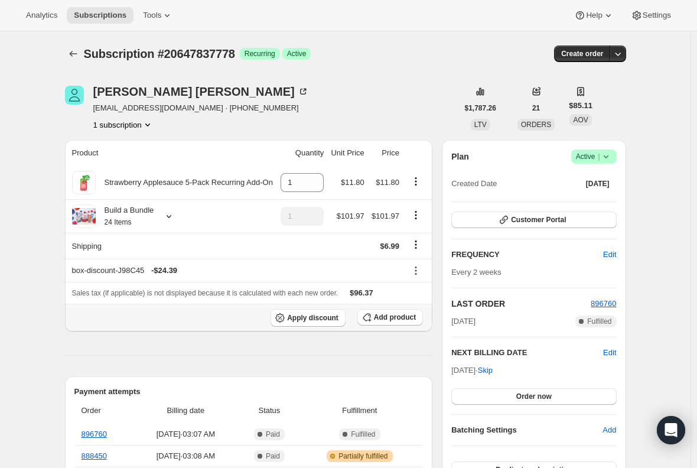
click at [395, 319] on span "Add product" at bounding box center [395, 317] width 42 height 9
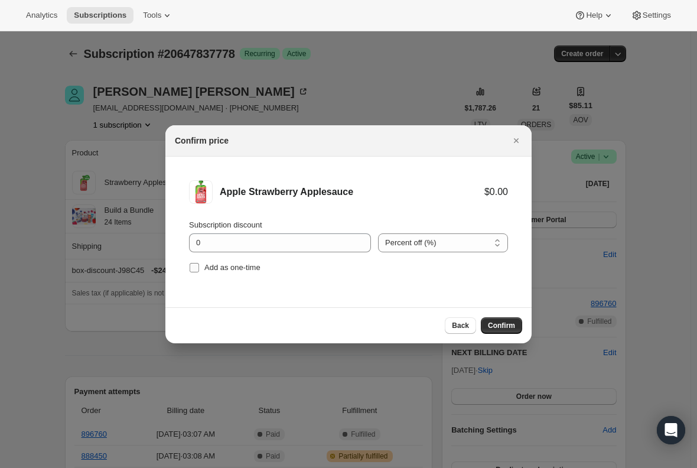
click at [197, 270] on input "Add as one-time" at bounding box center [194, 267] width 9 height 9
checkbox input "true"
click at [502, 328] on span "Confirm" at bounding box center [501, 325] width 27 height 9
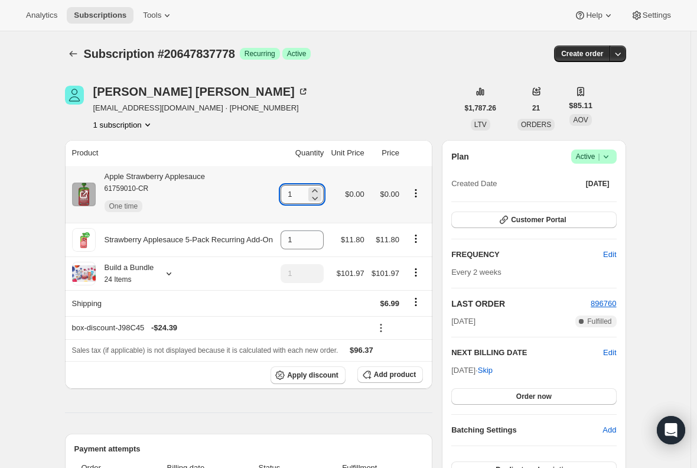
click at [305, 196] on input "1" at bounding box center [293, 194] width 25 height 19
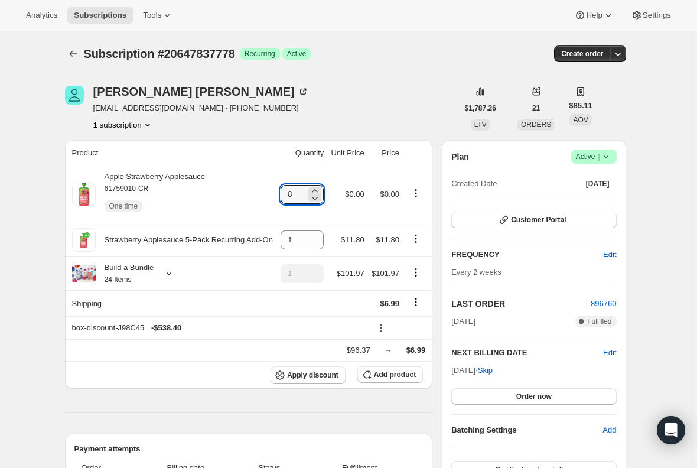
type input "8"
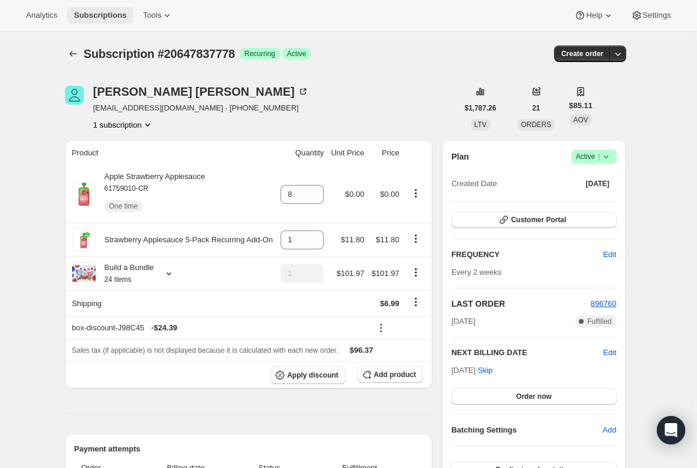
click at [93, 15] on span "Subscriptions" at bounding box center [100, 15] width 53 height 9
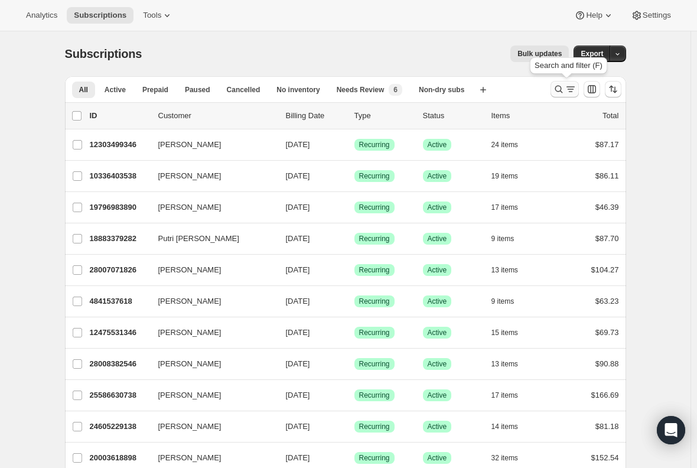
click at [568, 87] on icon "Search and filter results" at bounding box center [571, 89] width 12 height 12
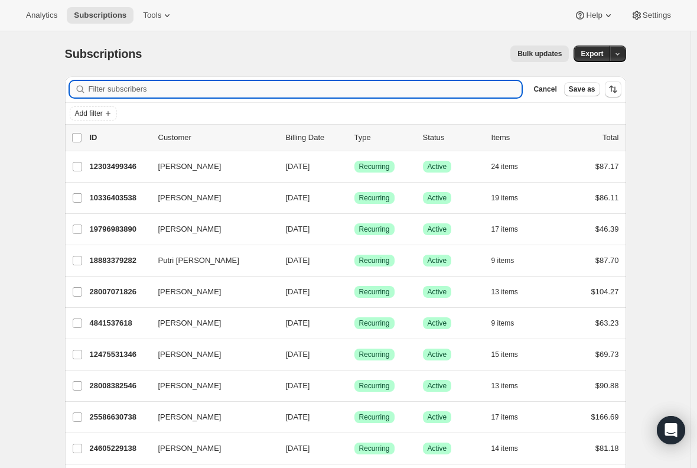
click at [204, 92] on input "Filter subscribers" at bounding box center [306, 89] width 434 height 17
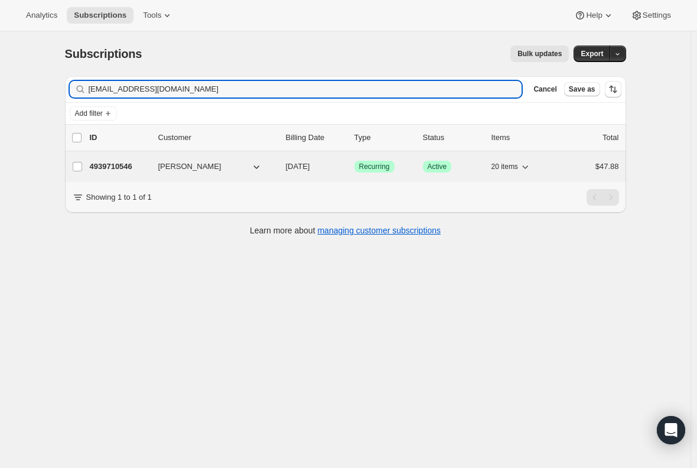
type input "nerelyc@aol.com"
click at [112, 164] on p "4939710546" at bounding box center [119, 167] width 59 height 12
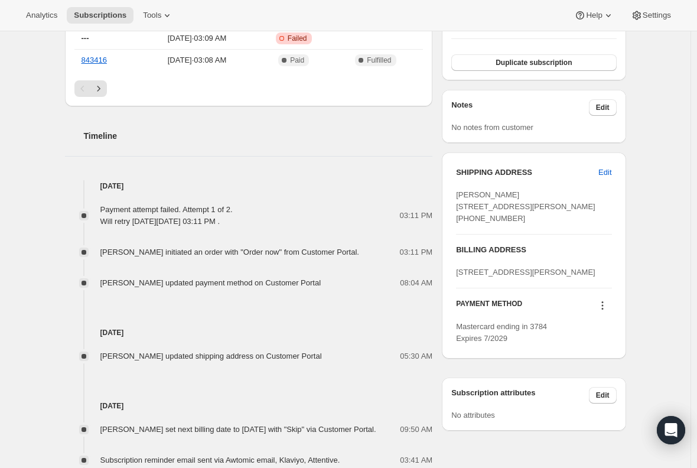
scroll to position [532, 0]
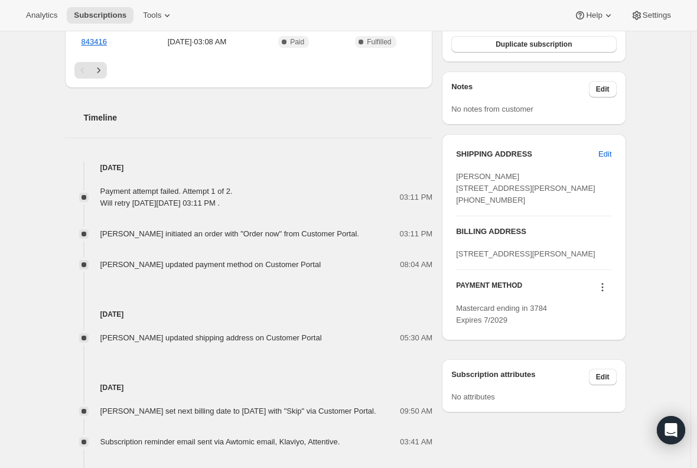
click at [37, 230] on div "Subscription #4939710546. This page is ready Subscription #4939710546 Success R…" at bounding box center [345, 98] width 691 height 1198
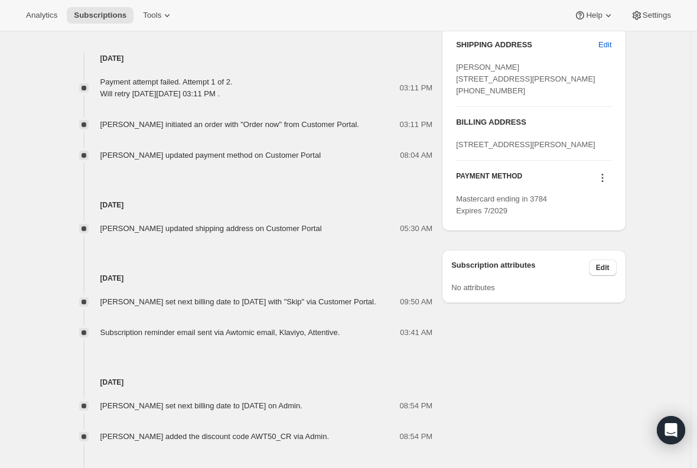
scroll to position [650, 0]
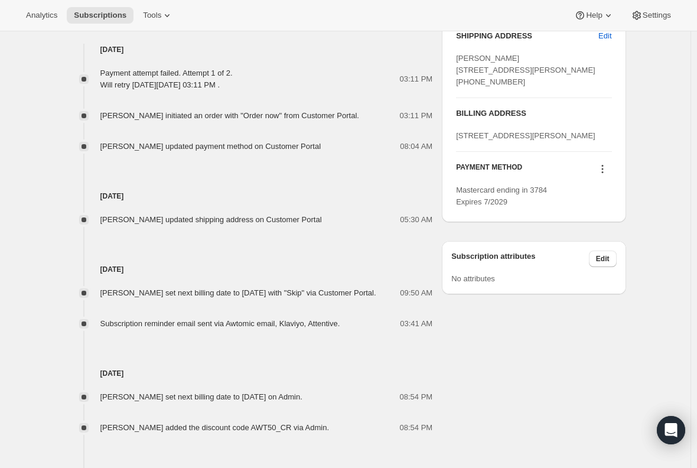
click at [603, 173] on icon at bounding box center [603, 172] width 2 height 2
click at [607, 175] on icon at bounding box center [603, 169] width 12 height 12
click at [603, 259] on span "Select payment method" at bounding box center [604, 258] width 81 height 9
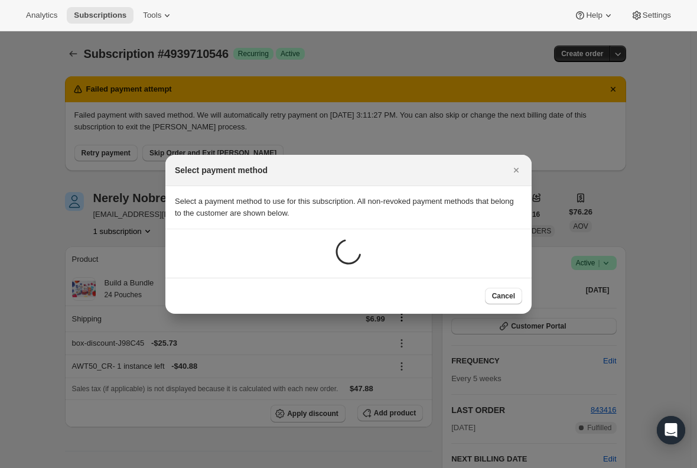
scroll to position [0, 0]
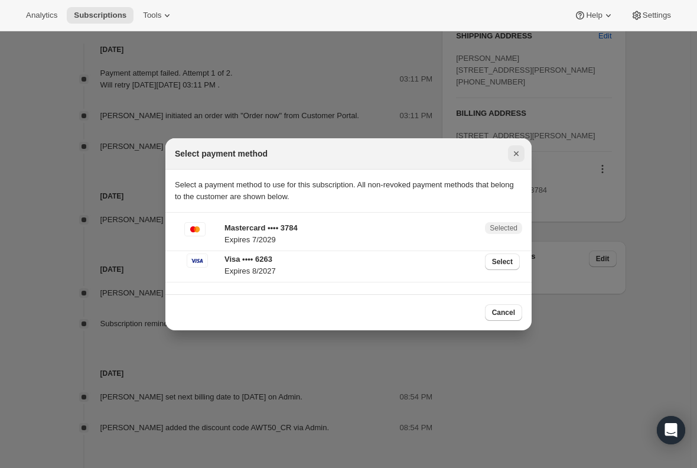
click at [518, 156] on icon "Close" at bounding box center [517, 154] width 12 height 12
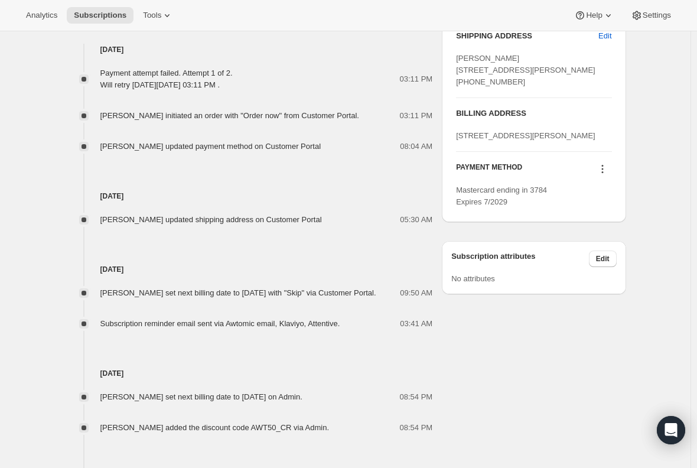
click at [605, 175] on icon at bounding box center [603, 169] width 12 height 12
click at [619, 238] on span "Send link to update card" at bounding box center [605, 238] width 83 height 9
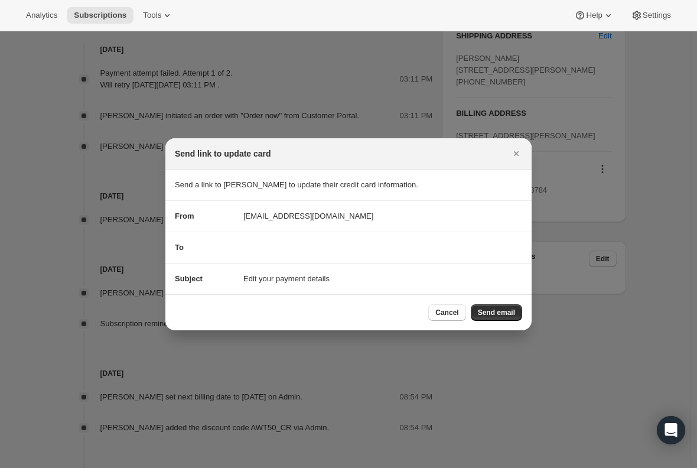
scroll to position [0, 0]
click at [492, 311] on span "Send email" at bounding box center [496, 312] width 37 height 9
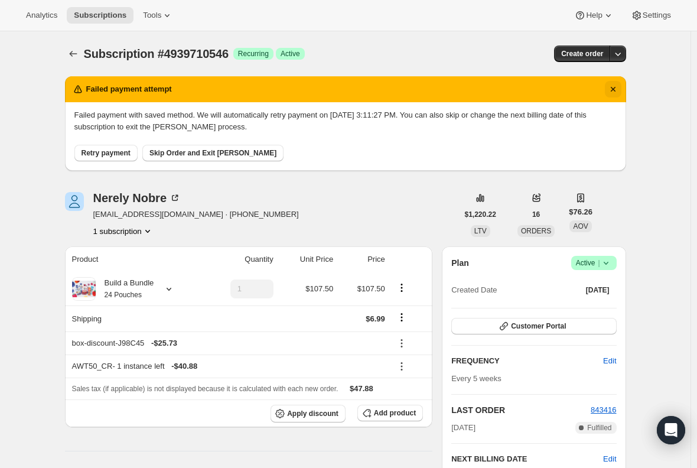
click at [615, 90] on icon "Dismiss notification" at bounding box center [614, 89] width 12 height 12
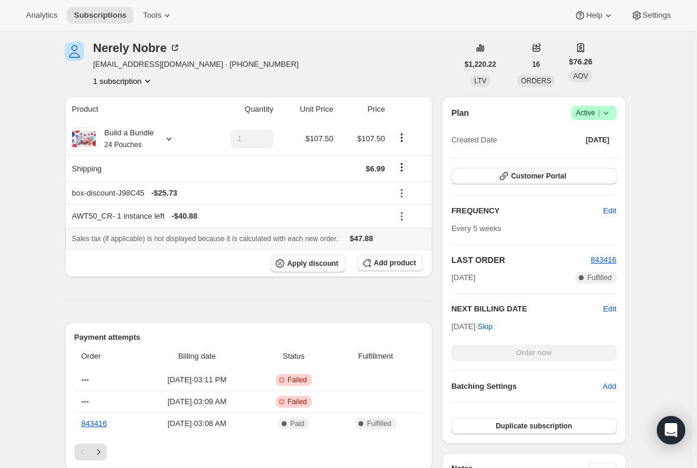
scroll to position [59, 0]
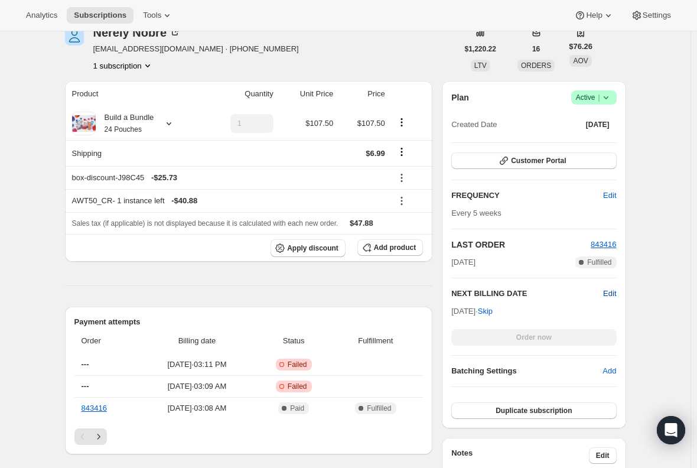
click at [616, 295] on span "Edit" at bounding box center [609, 294] width 13 height 12
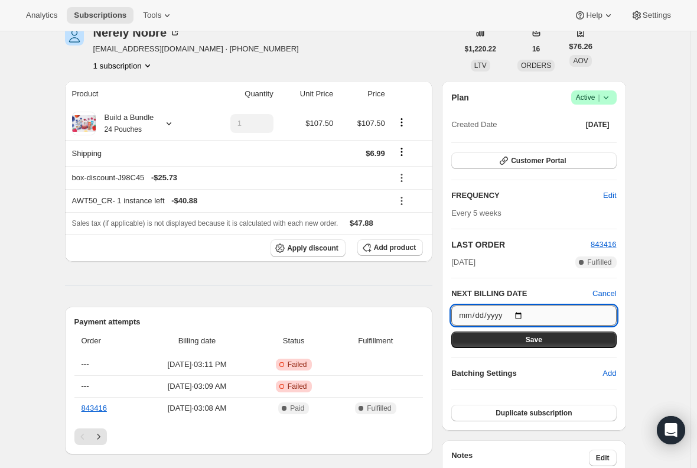
click at [520, 316] on input "2025-10-02" at bounding box center [534, 316] width 165 height 20
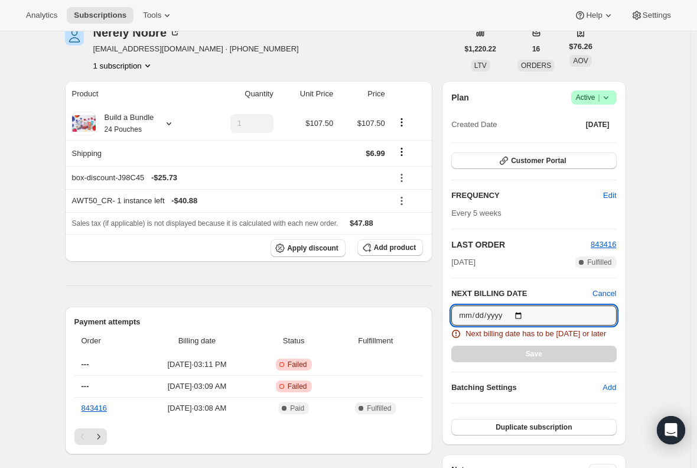
type input "2025-08-30"
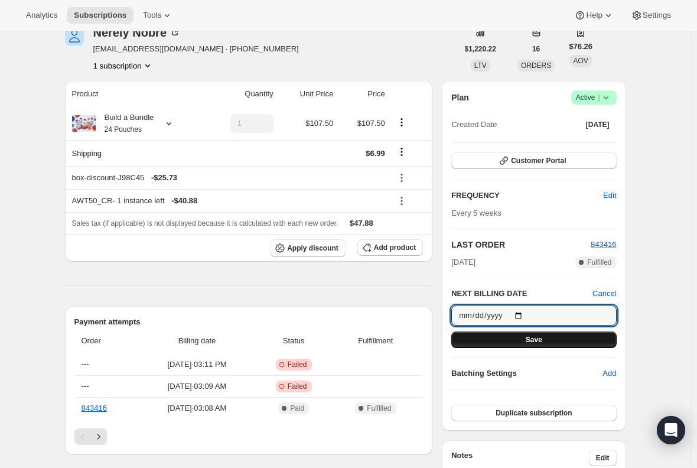
click at [539, 345] on button "Save" at bounding box center [534, 340] width 165 height 17
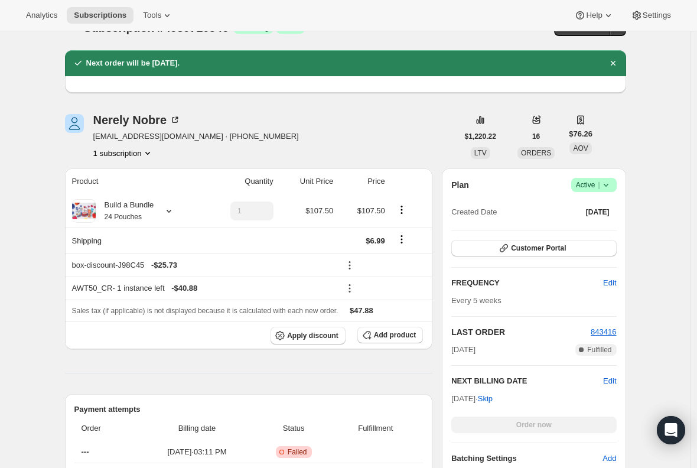
scroll to position [0, 0]
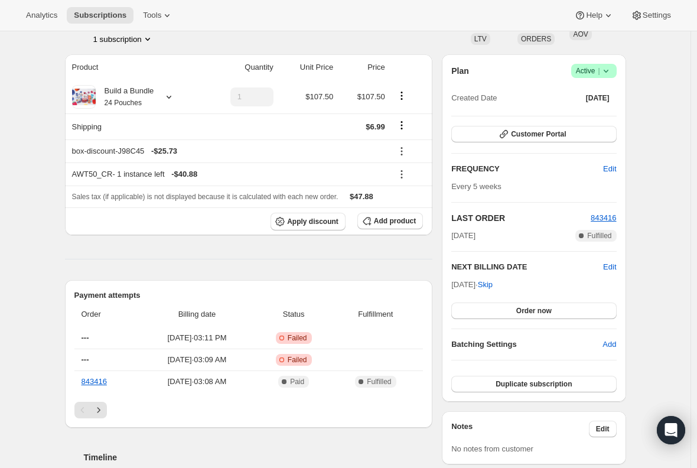
scroll to position [59, 0]
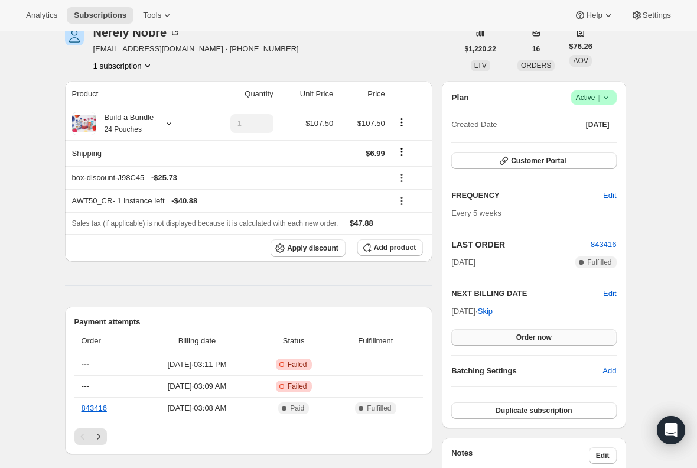
click at [538, 336] on span "Order now" at bounding box center [534, 337] width 35 height 9
click at [546, 336] on span "Click to confirm" at bounding box center [534, 337] width 54 height 9
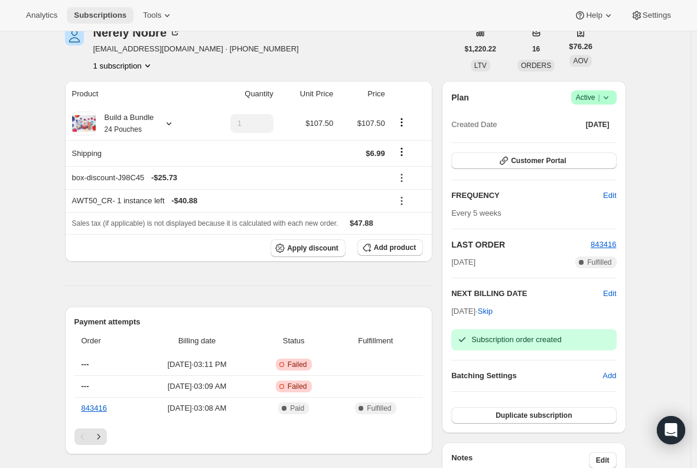
click at [95, 15] on span "Subscriptions" at bounding box center [100, 15] width 53 height 9
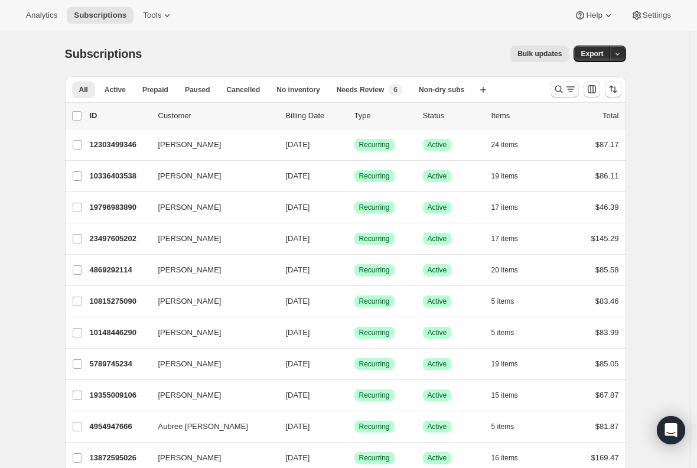
click at [563, 93] on icon "Search and filter results" at bounding box center [559, 89] width 12 height 12
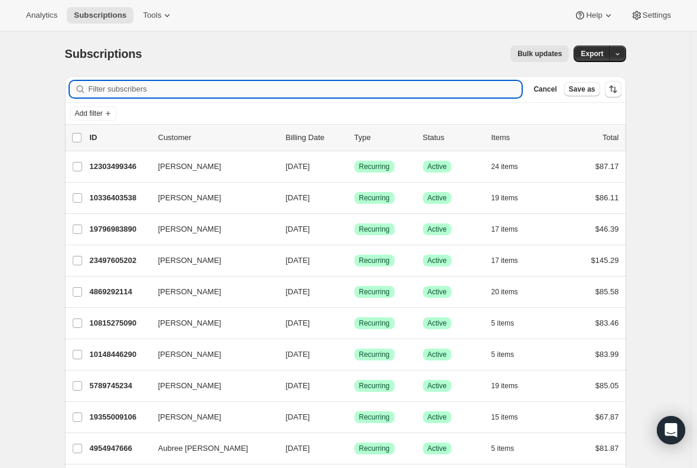
click at [184, 94] on input "Filter subscribers" at bounding box center [306, 89] width 434 height 17
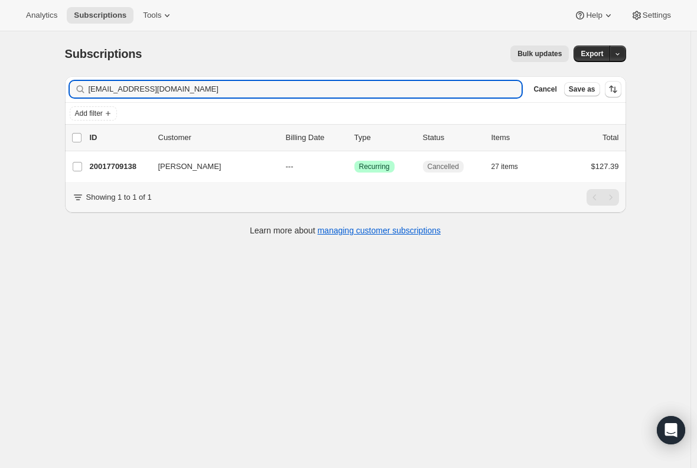
type input "[EMAIL_ADDRESS][DOMAIN_NAME]"
drag, startPoint x: 215, startPoint y: 82, endPoint x: 1, endPoint y: 80, distance: 214.0
click at [36, 80] on div "Subscriptions. This page is ready Subscriptions Bulk updates More actions Bulk …" at bounding box center [345, 265] width 691 height 468
paste input "[EMAIL_ADDRESS][DOMAIN_NAME]"
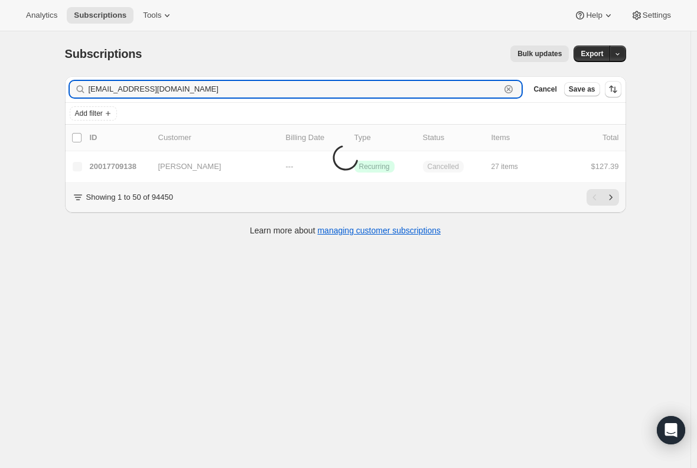
type input "[EMAIL_ADDRESS][DOMAIN_NAME]"
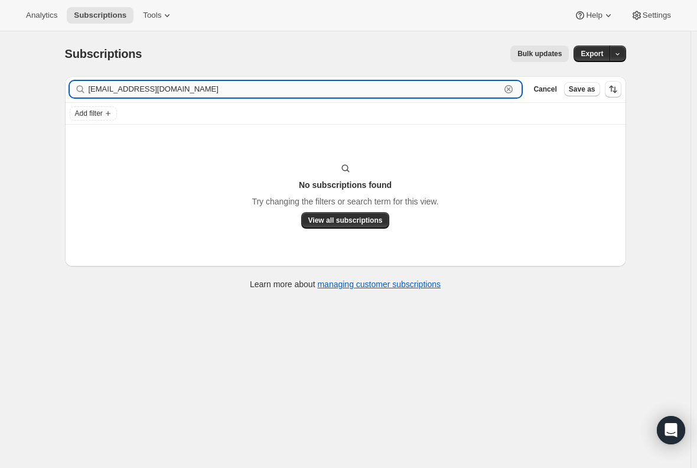
click at [196, 85] on input "[EMAIL_ADDRESS][DOMAIN_NAME]" at bounding box center [295, 89] width 413 height 17
drag, startPoint x: 196, startPoint y: 85, endPoint x: 0, endPoint y: 83, distance: 195.6
click at [4, 83] on div "Subscriptions. This page is ready Subscriptions Bulk updates More actions Bulk …" at bounding box center [345, 265] width 691 height 468
